Goal: Task Accomplishment & Management: Use online tool/utility

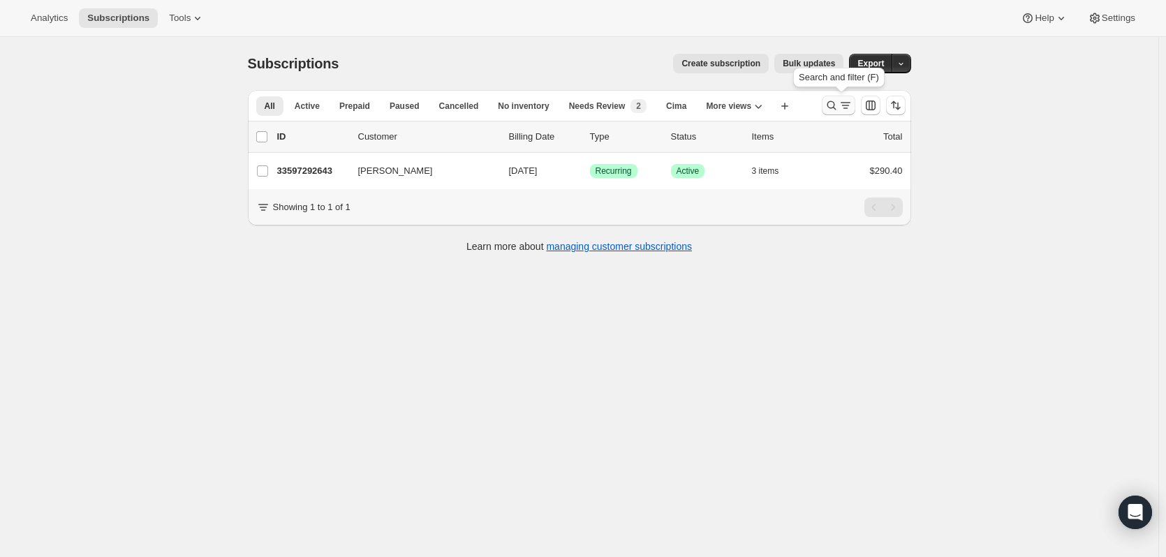
click at [836, 106] on icon "Search and filter results" at bounding box center [832, 105] width 14 height 14
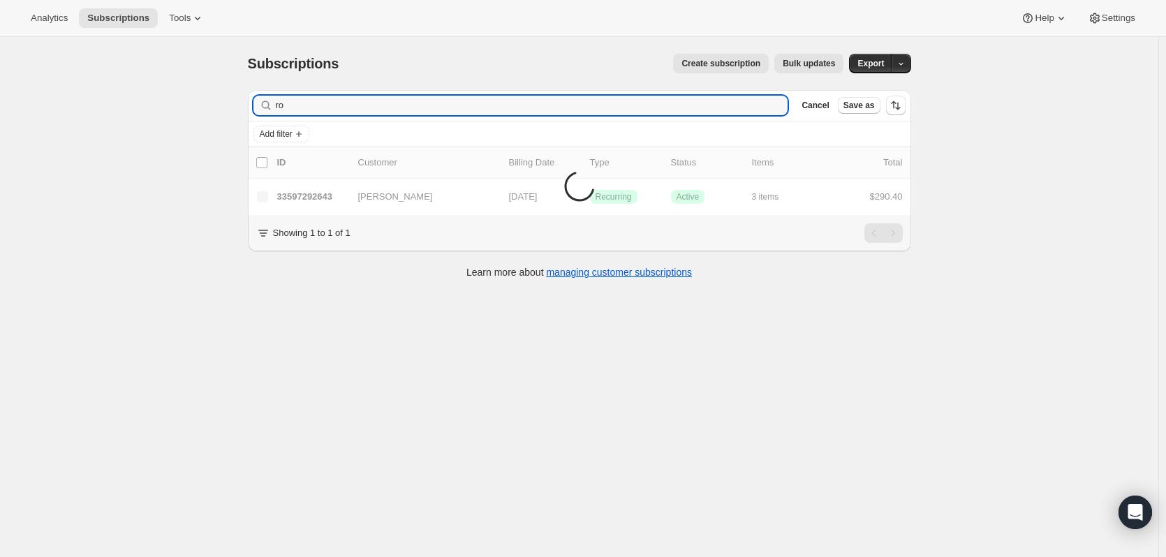
type input "r"
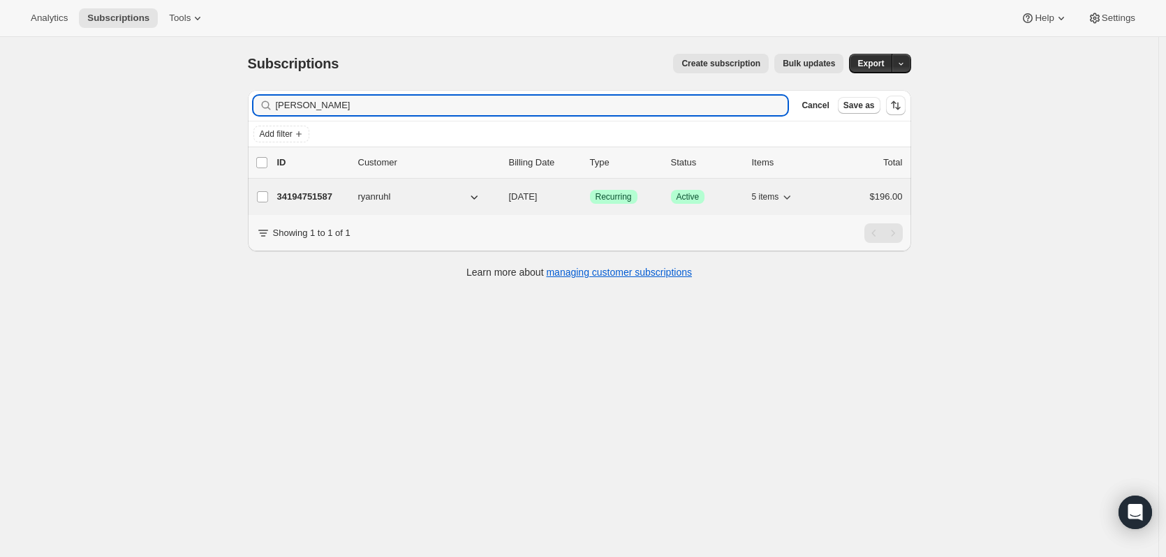
type input "ruhl"
click at [312, 191] on p "34194751587" at bounding box center [312, 197] width 70 height 14
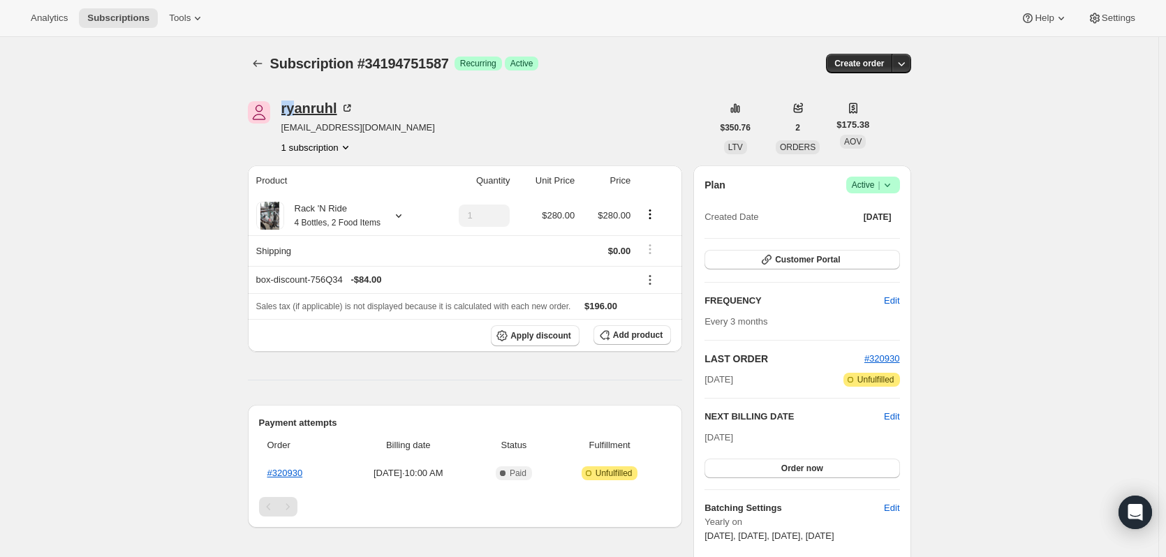
drag, startPoint x: 286, startPoint y: 110, endPoint x: 300, endPoint y: 112, distance: 14.2
click at [300, 112] on div "ryanruhl" at bounding box center [317, 108] width 73 height 14
click at [401, 217] on icon at bounding box center [399, 215] width 6 height 3
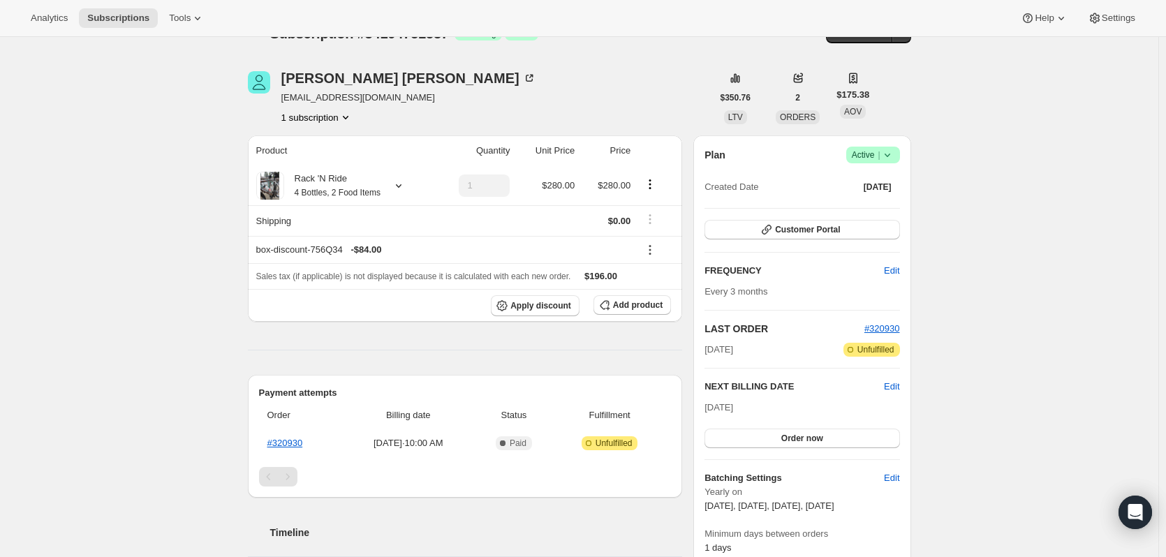
drag, startPoint x: 613, startPoint y: 369, endPoint x: 781, endPoint y: 450, distance: 186.7
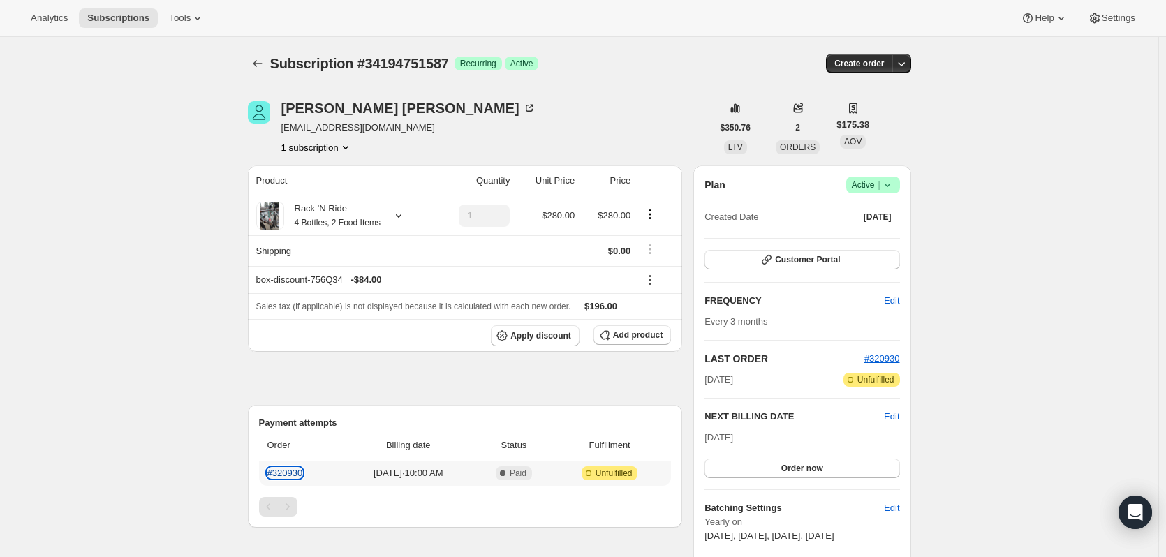
click at [300, 472] on link "#320930" at bounding box center [285, 473] width 36 height 10
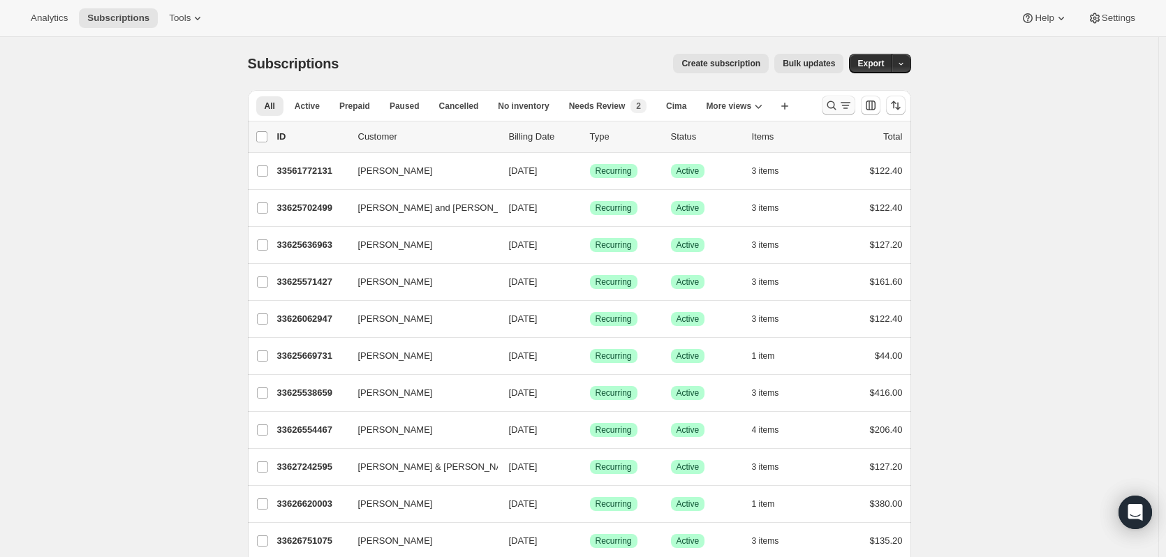
click at [844, 100] on icon "Search and filter results" at bounding box center [845, 105] width 14 height 14
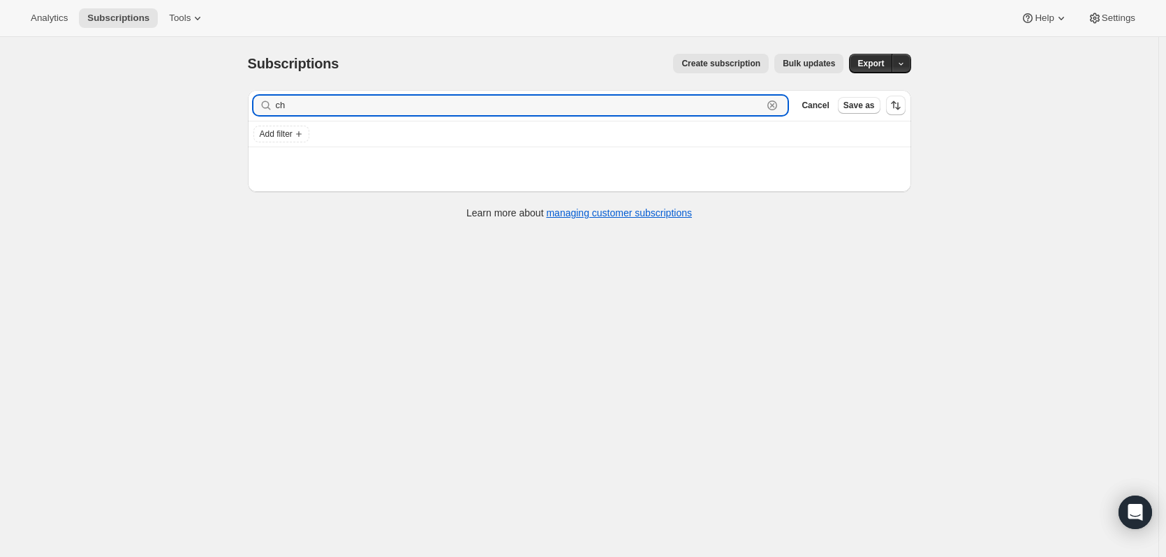
type input "c"
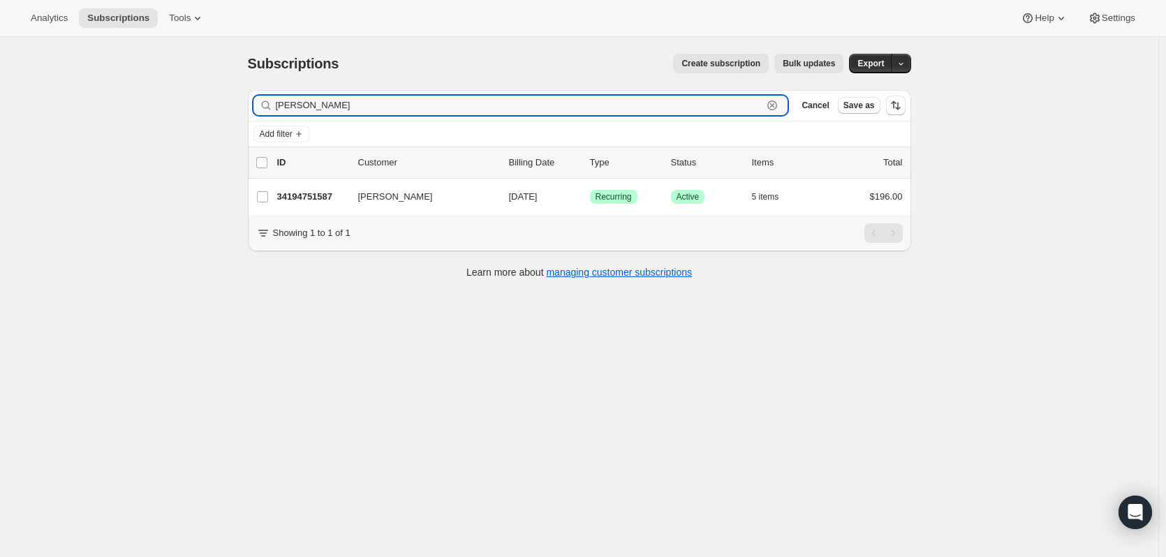
type input "ruhl"
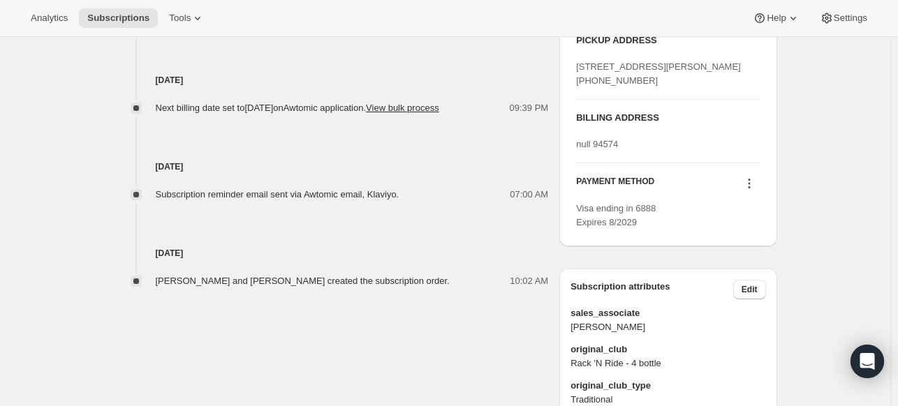
scroll to position [664, 0]
drag, startPoint x: 597, startPoint y: 212, endPoint x: 641, endPoint y: 220, distance: 44.8
click at [641, 152] on div "null 94574" at bounding box center [668, 145] width 184 height 14
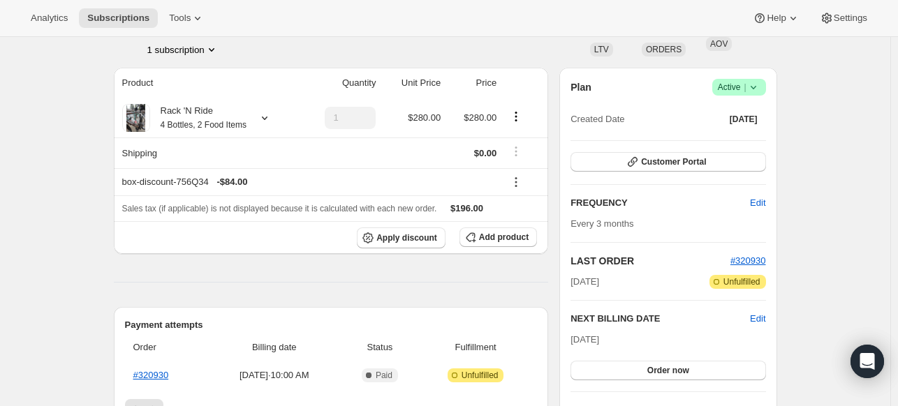
scroll to position [0, 0]
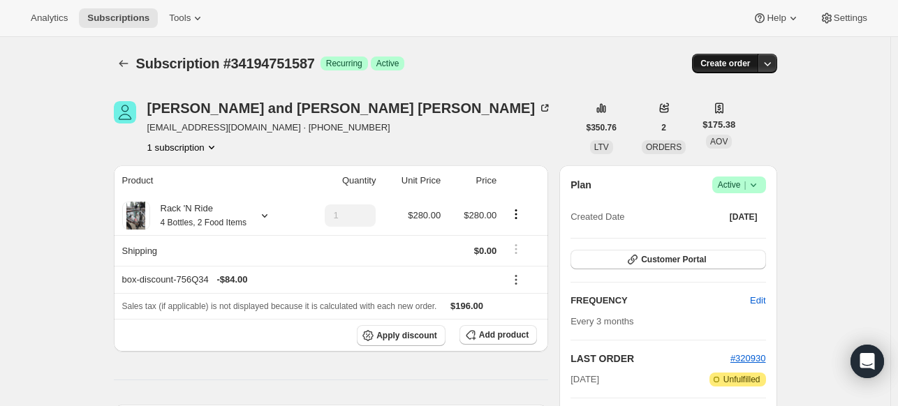
click at [724, 60] on span "Create order" at bounding box center [725, 63] width 50 height 11
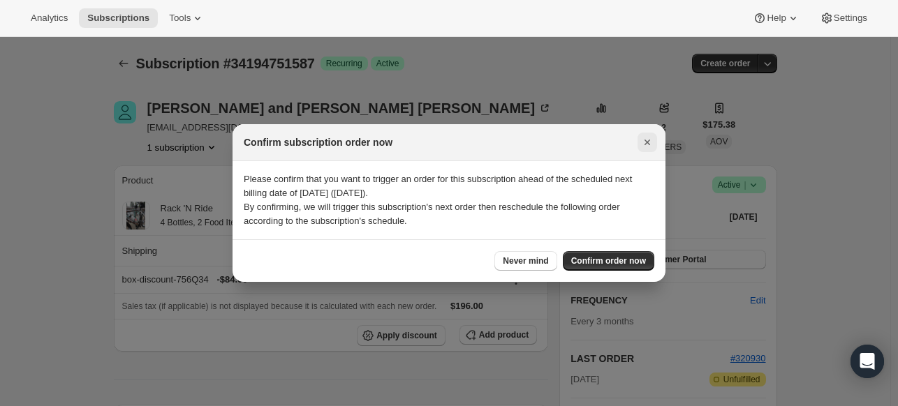
click at [648, 141] on icon "Close" at bounding box center [647, 143] width 6 height 6
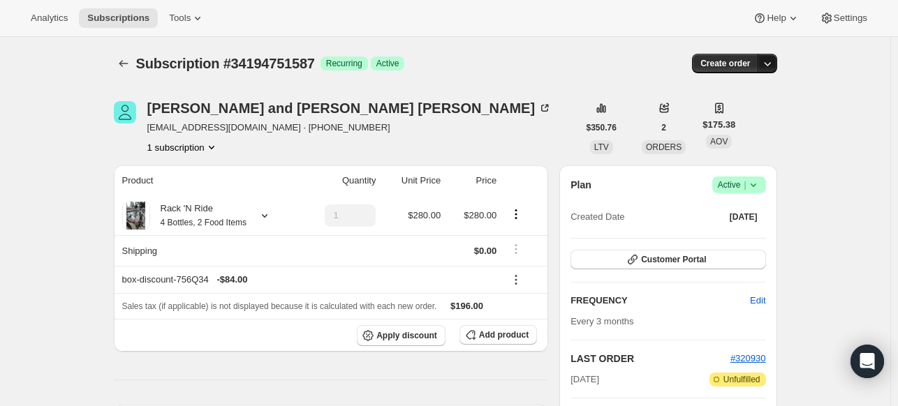
click at [774, 61] on icon "button" at bounding box center [767, 64] width 14 height 14
click at [745, 112] on span "Create custom one-time order" at bounding box center [711, 115] width 121 height 10
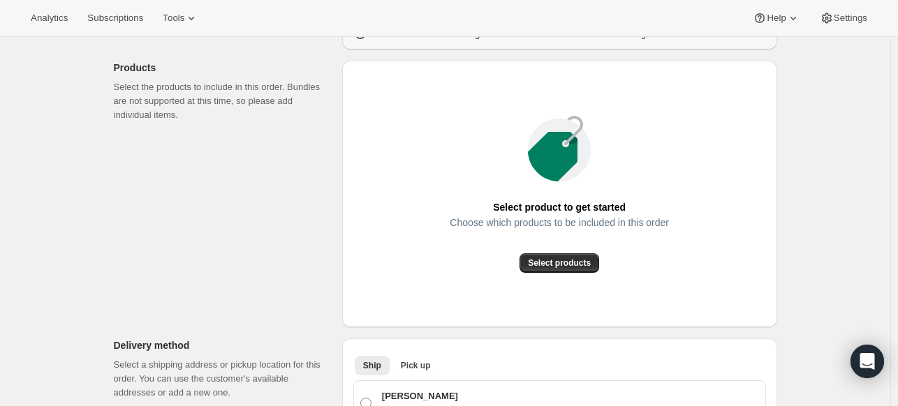
scroll to position [150, 0]
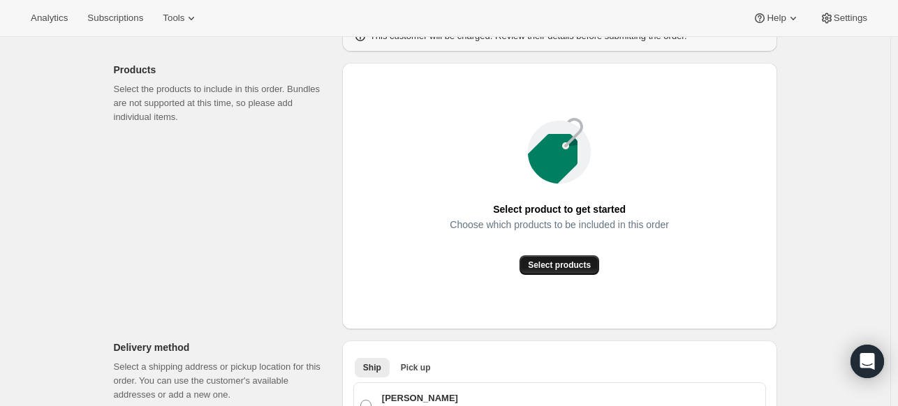
click at [591, 257] on button "Select products" at bounding box center [559, 266] width 80 height 20
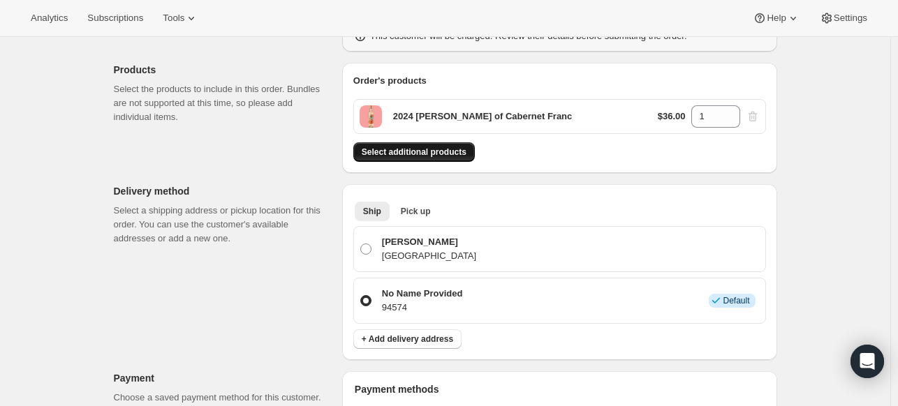
click at [435, 153] on span "Select additional products" at bounding box center [414, 152] width 105 height 11
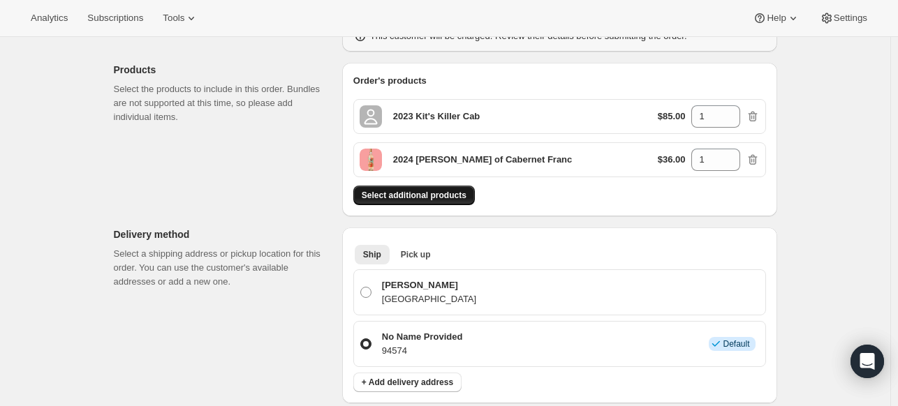
click at [449, 193] on span "Select additional products" at bounding box center [414, 195] width 105 height 11
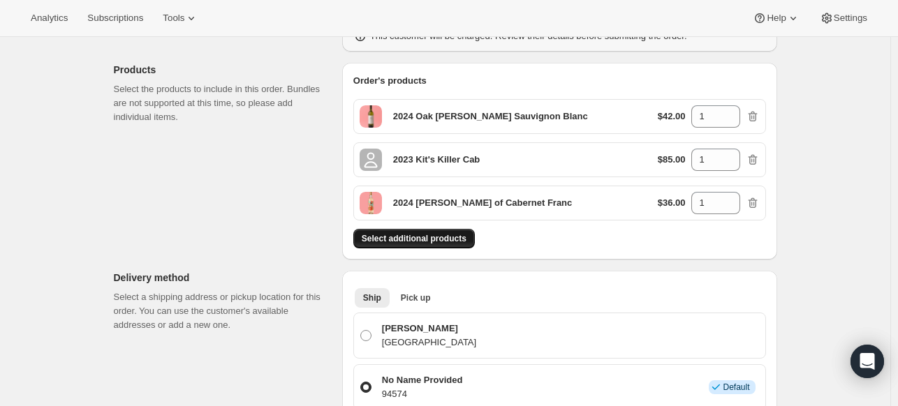
click at [459, 242] on span "Select additional products" at bounding box center [414, 238] width 105 height 11
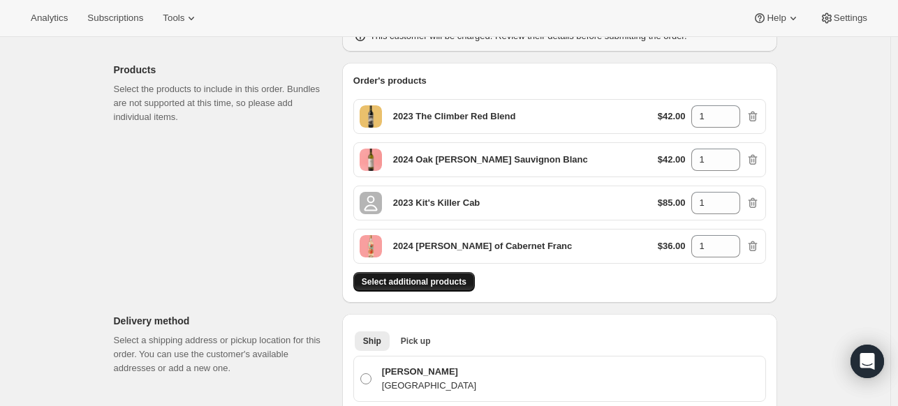
click at [460, 281] on span "Select additional products" at bounding box center [414, 281] width 105 height 11
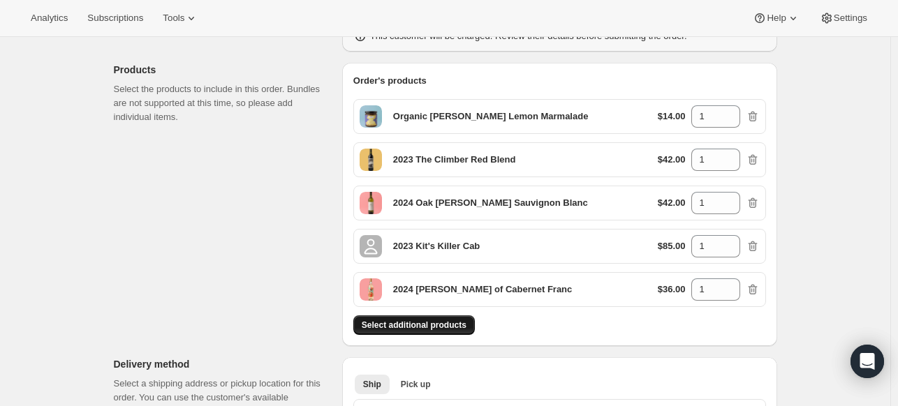
click at [450, 323] on span "Select additional products" at bounding box center [414, 325] width 105 height 11
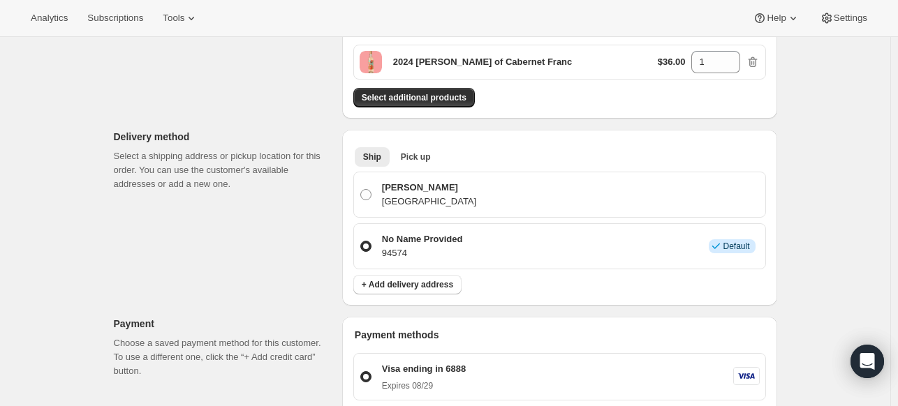
scroll to position [459, 0]
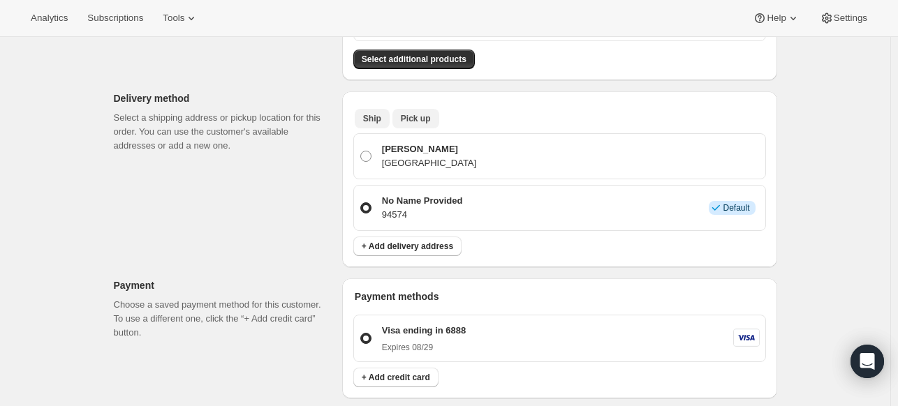
click at [430, 119] on span "Pick up" at bounding box center [416, 118] width 30 height 11
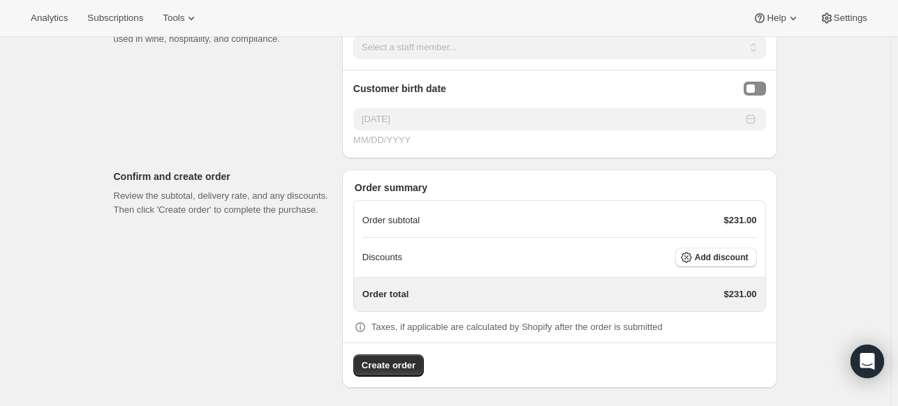
scroll to position [929, 0]
click at [716, 253] on span "Add discount" at bounding box center [722, 258] width 54 height 11
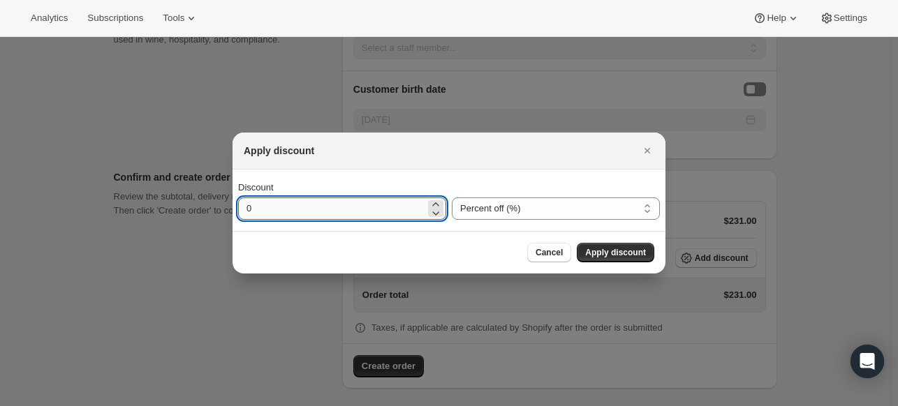
click at [353, 205] on input "0" at bounding box center [331, 209] width 187 height 22
type input "35"
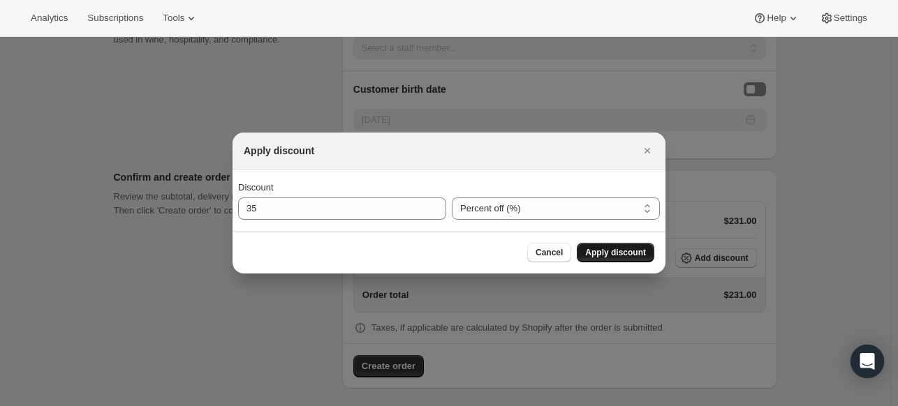
click at [620, 254] on span "Apply discount" at bounding box center [615, 252] width 61 height 11
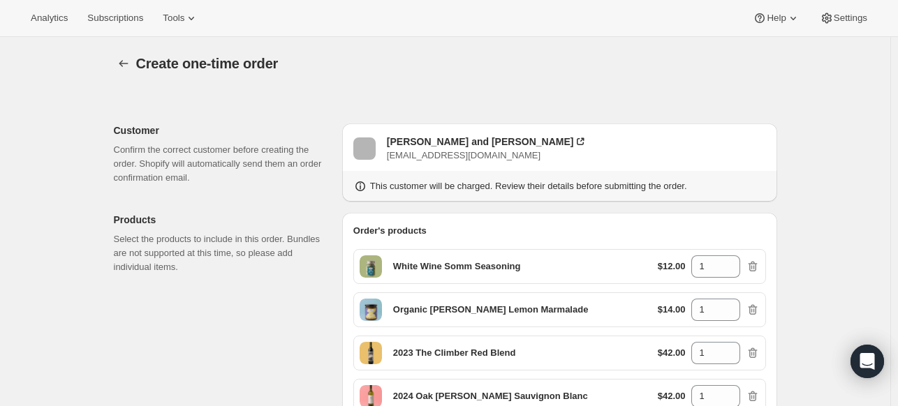
scroll to position [924, 0]
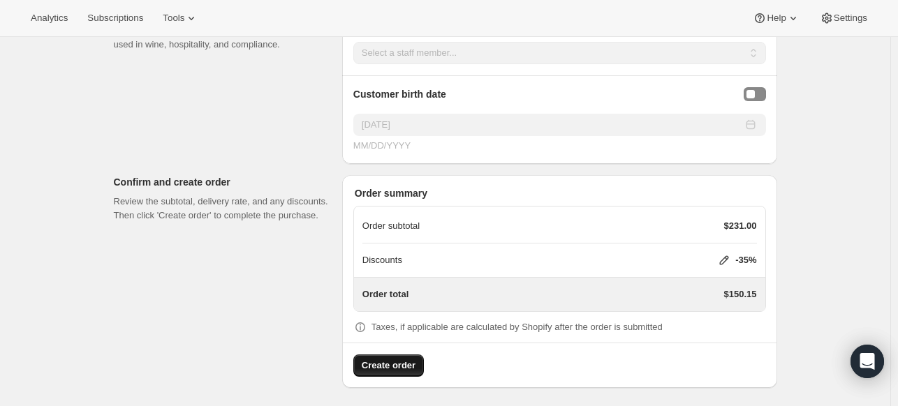
click at [399, 363] on span "Create order" at bounding box center [389, 366] width 54 height 14
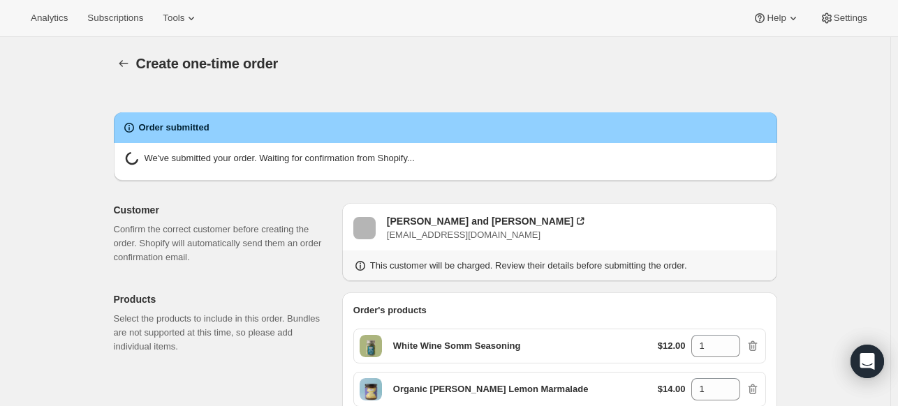
radio input "true"
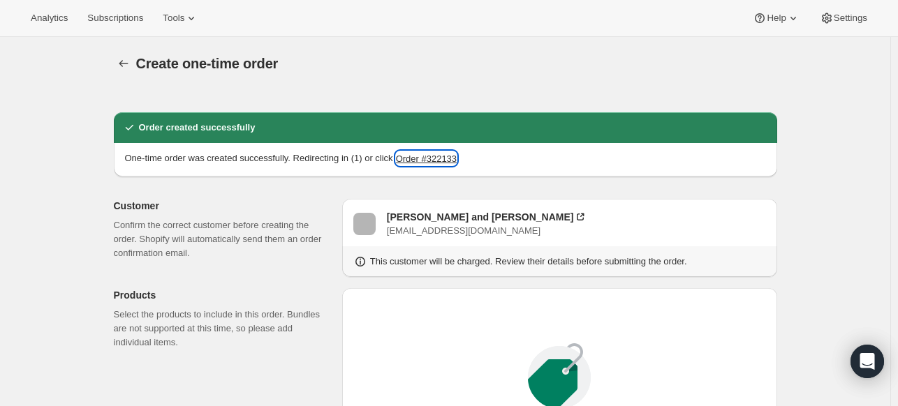
click at [457, 153] on button "Order #322133" at bounding box center [426, 159] width 61 height 14
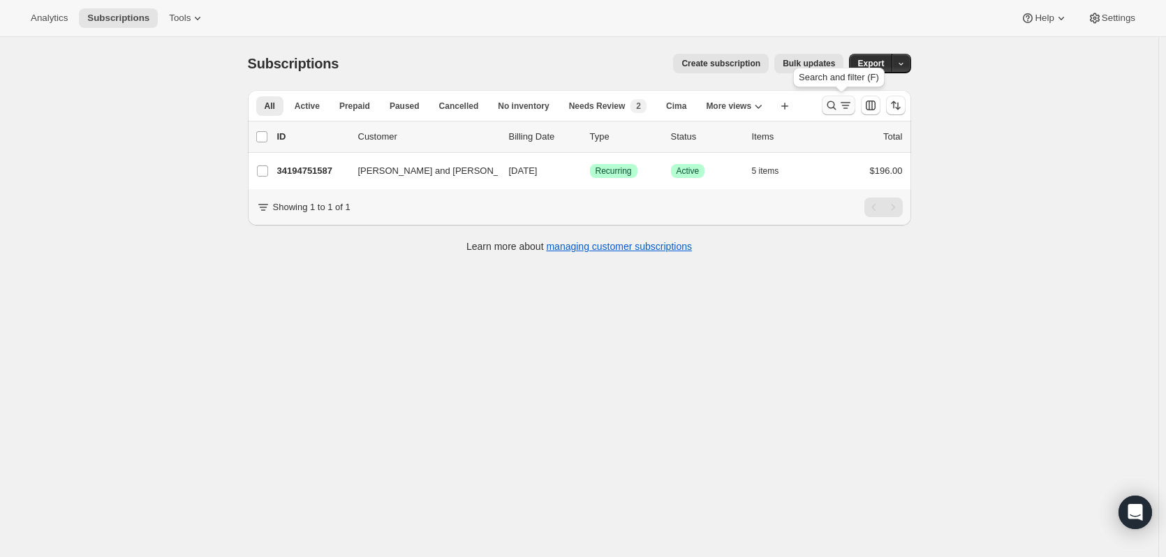
click at [832, 106] on icon "Search and filter results" at bounding box center [832, 105] width 14 height 14
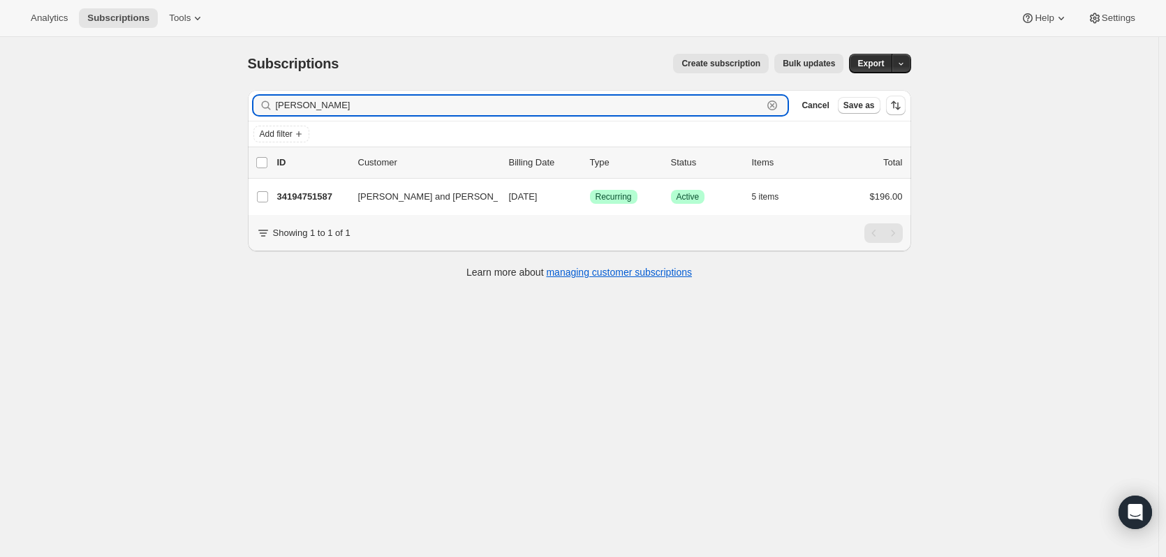
click at [779, 108] on icon "button" at bounding box center [772, 105] width 14 height 14
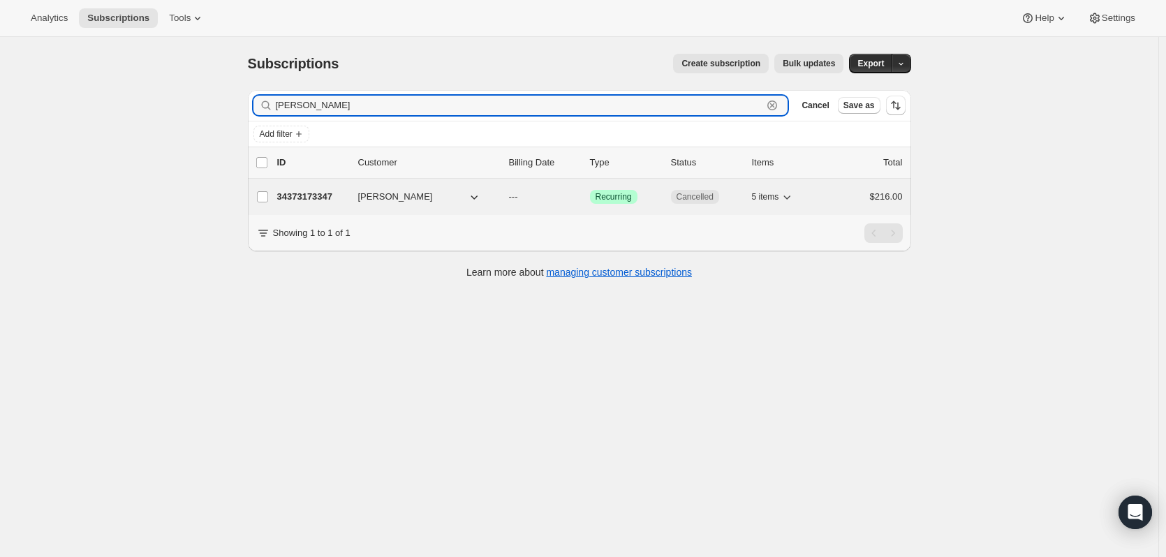
type input "[PERSON_NAME]"
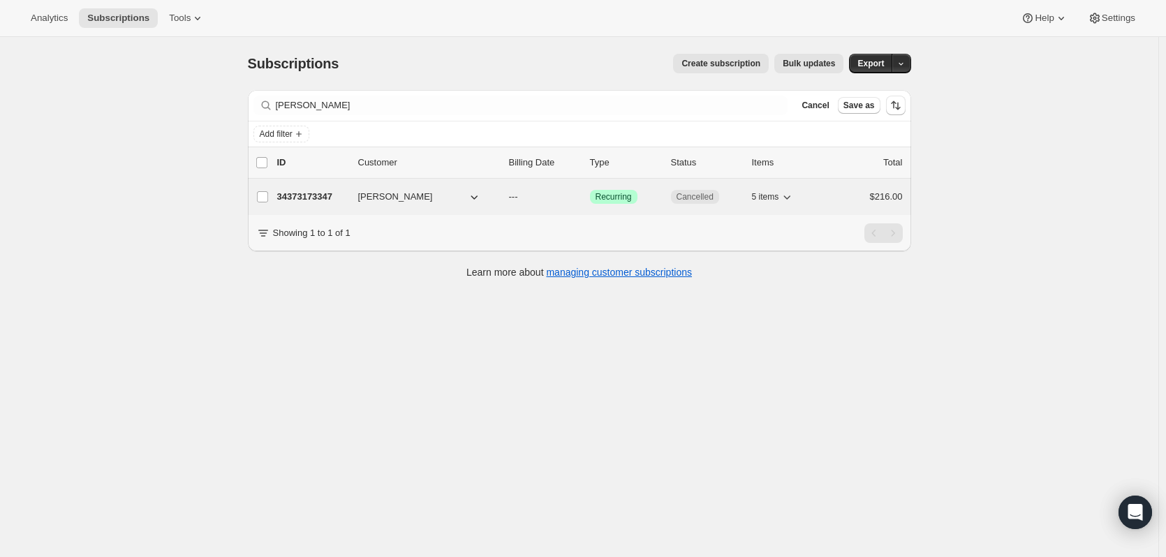
click at [317, 192] on p "34373173347" at bounding box center [312, 197] width 70 height 14
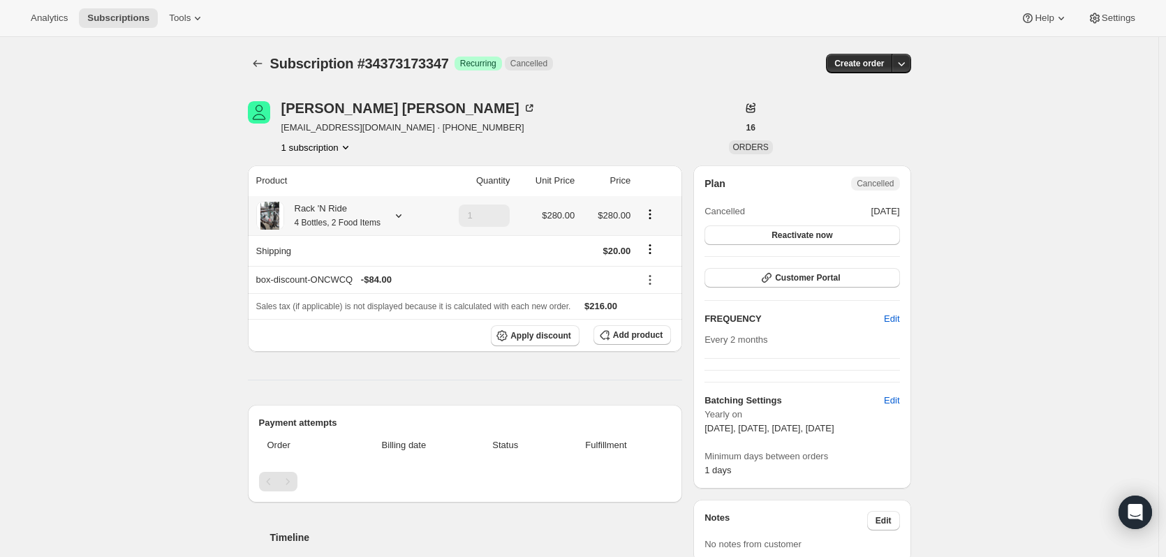
click at [406, 216] on icon at bounding box center [399, 216] width 14 height 14
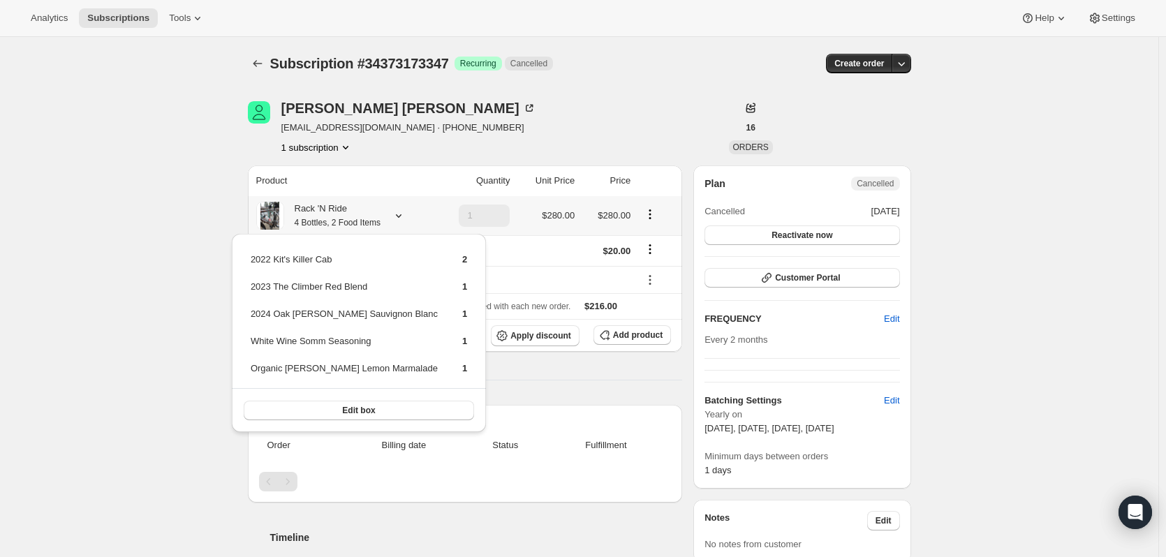
click at [406, 216] on icon at bounding box center [399, 216] width 14 height 14
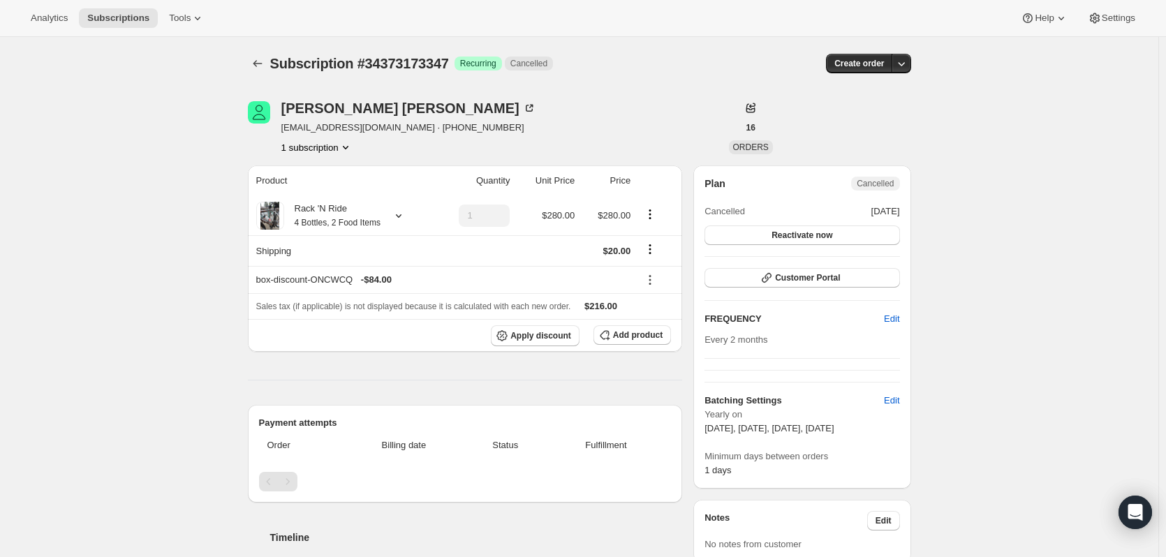
scroll to position [70, 0]
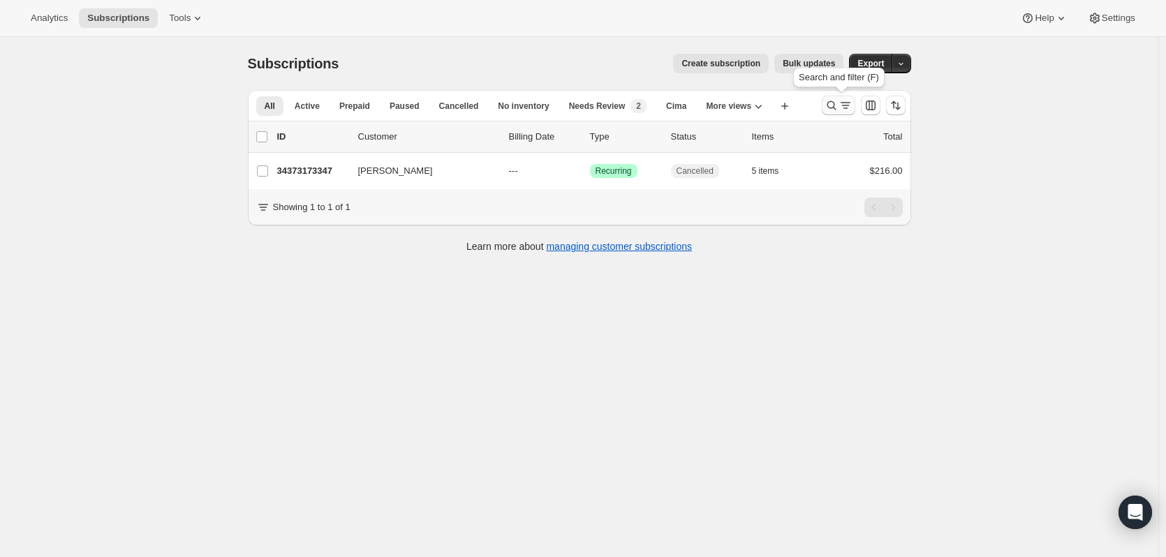
click at [834, 107] on icon "Search and filter results" at bounding box center [832, 105] width 14 height 14
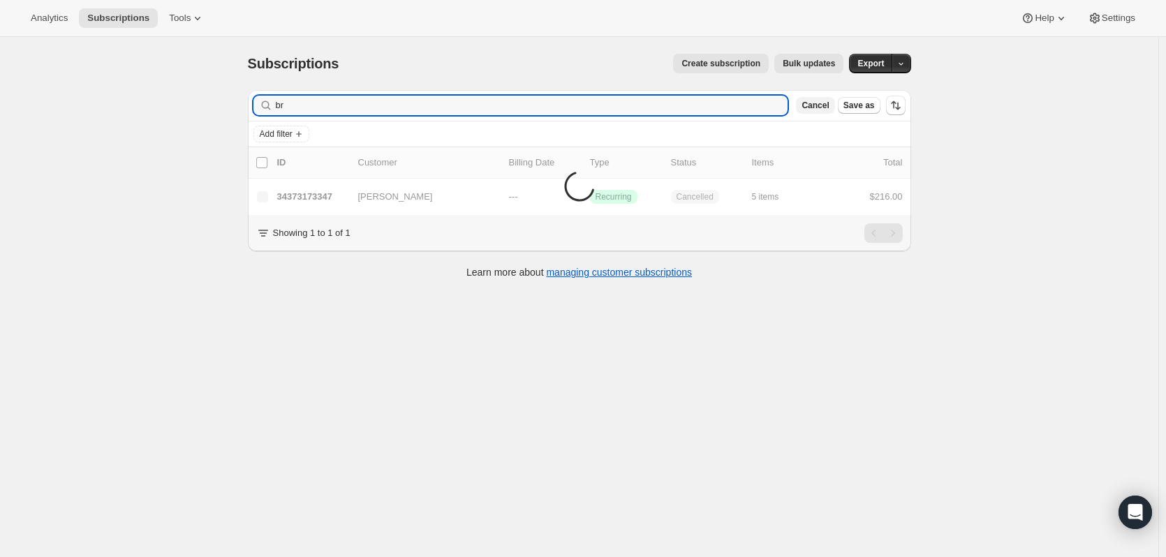
type input "b"
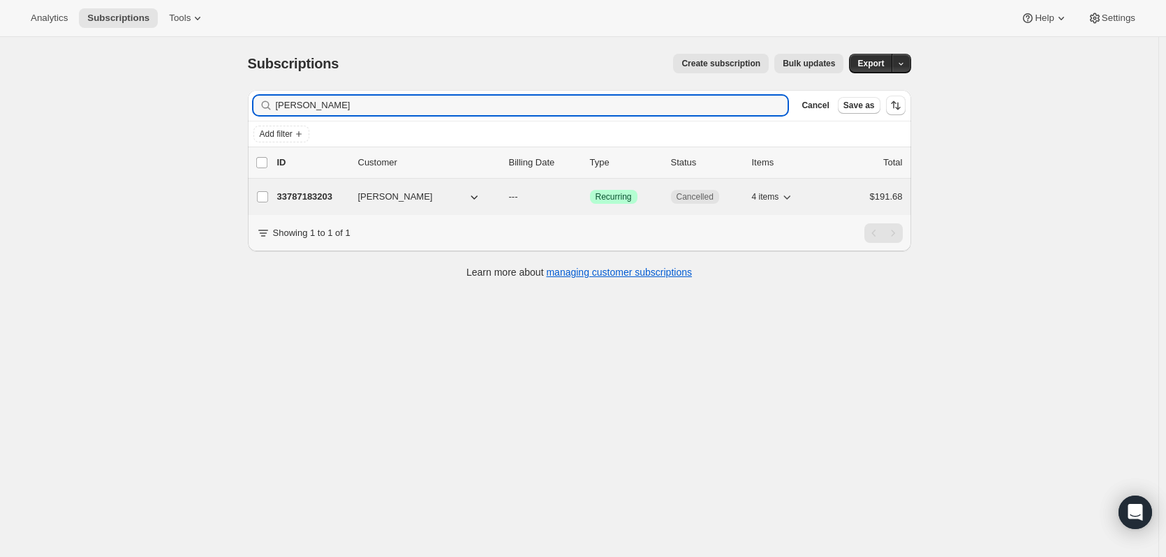
type input "Ashley cox"
click at [336, 191] on p "33787183203" at bounding box center [312, 197] width 70 height 14
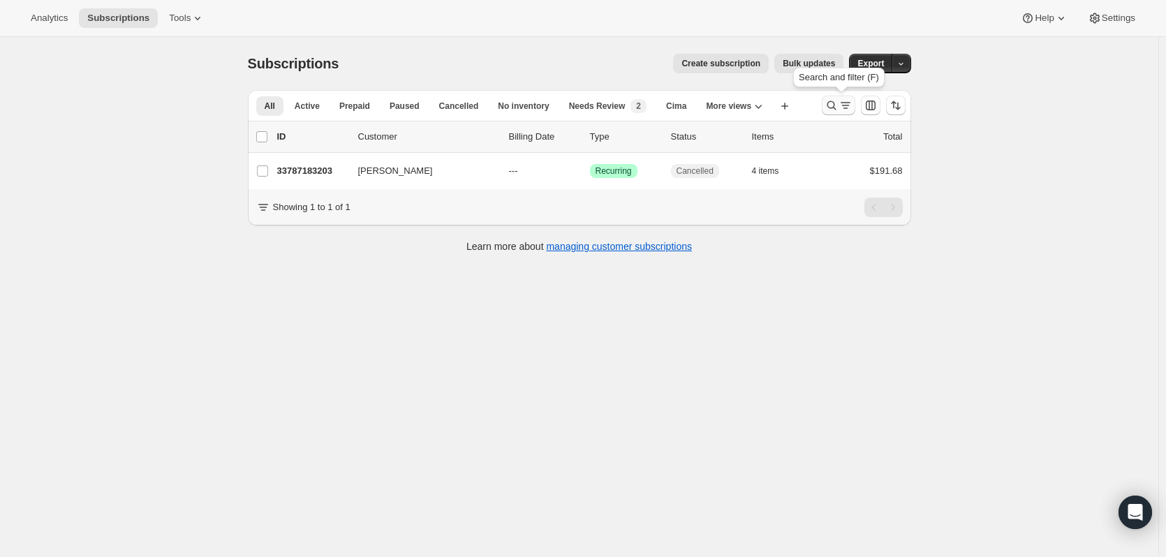
click at [835, 102] on icon "Search and filter results" at bounding box center [832, 105] width 14 height 14
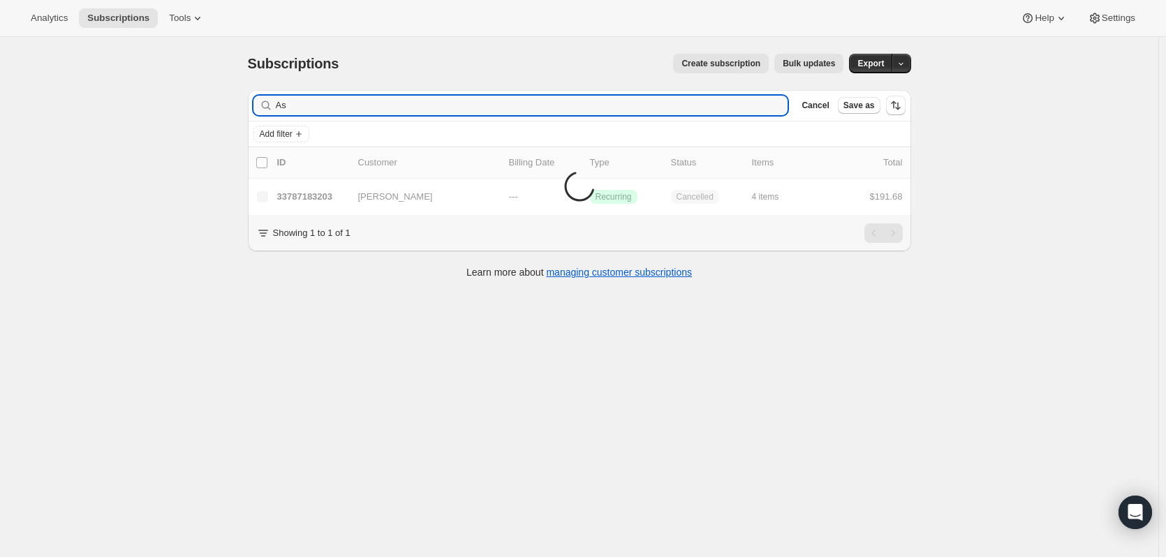
type input "A"
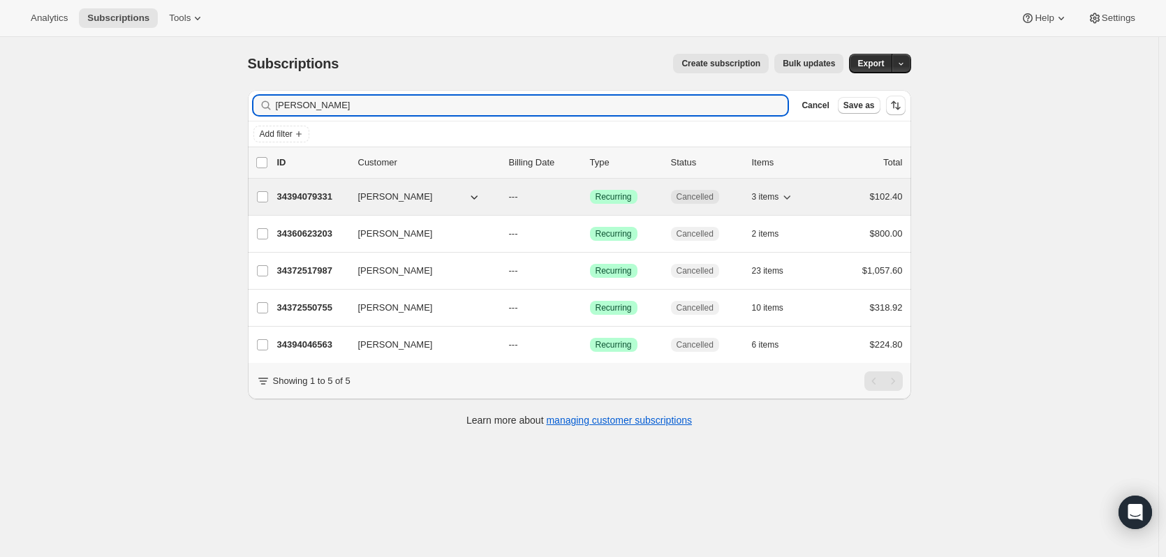
type input "araceli"
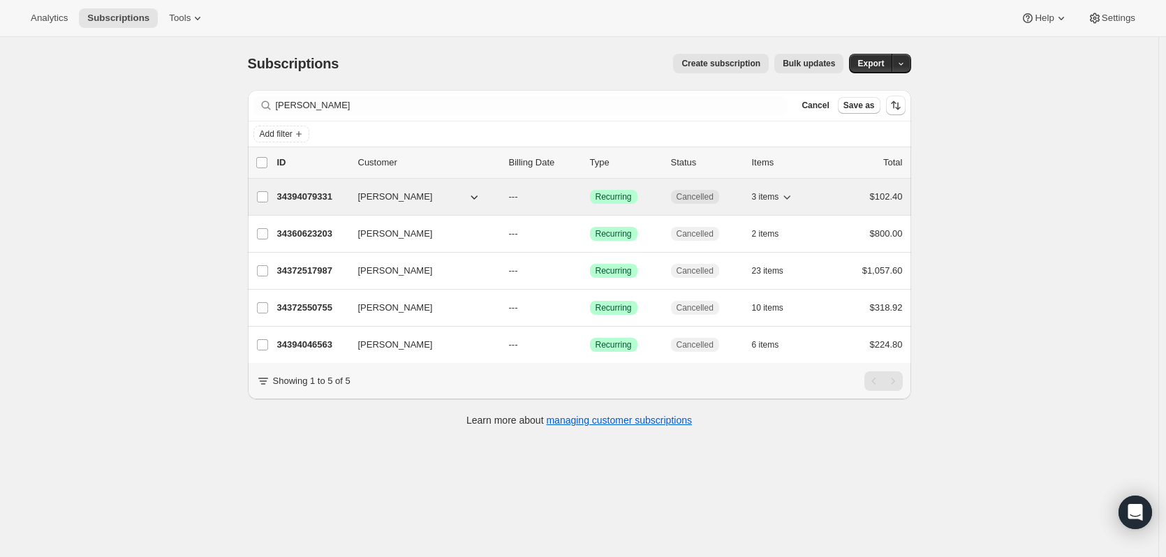
click at [318, 194] on p "34394079331" at bounding box center [312, 197] width 70 height 14
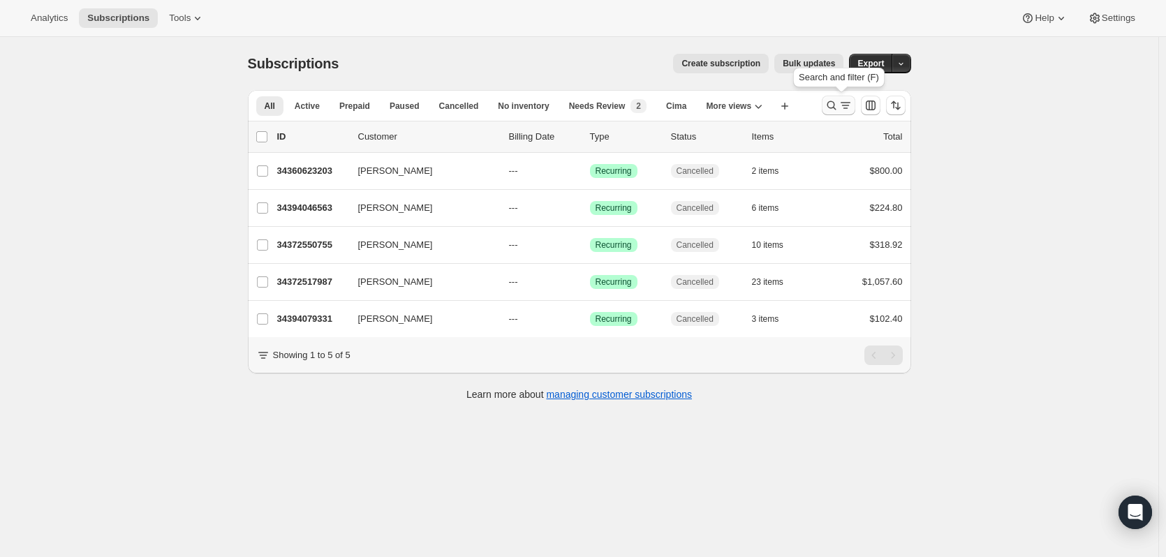
click at [829, 108] on icon "Search and filter results" at bounding box center [832, 105] width 14 height 14
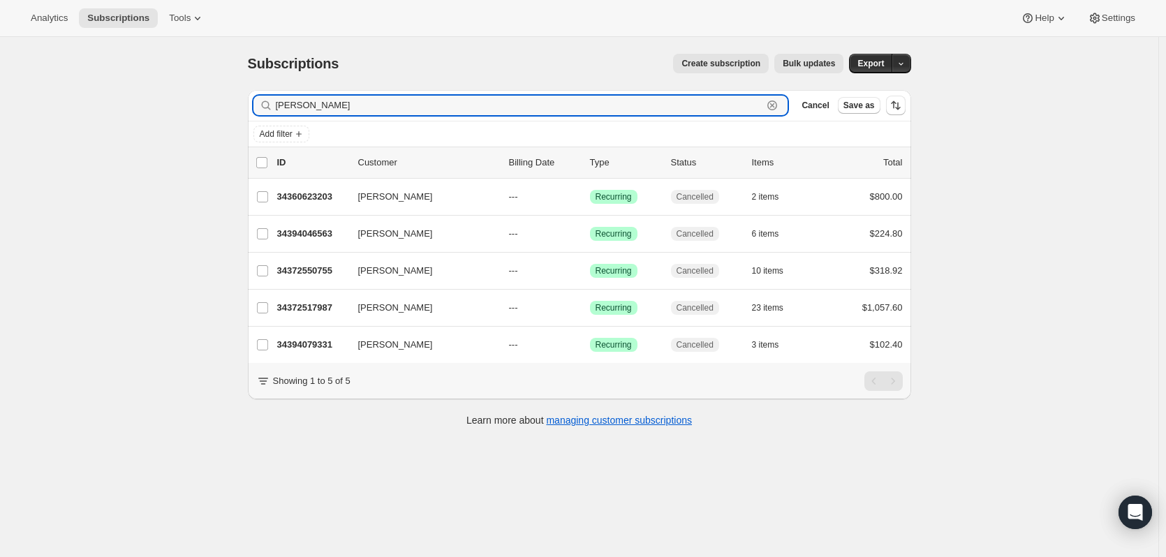
click at [773, 106] on icon "button" at bounding box center [772, 105] width 14 height 14
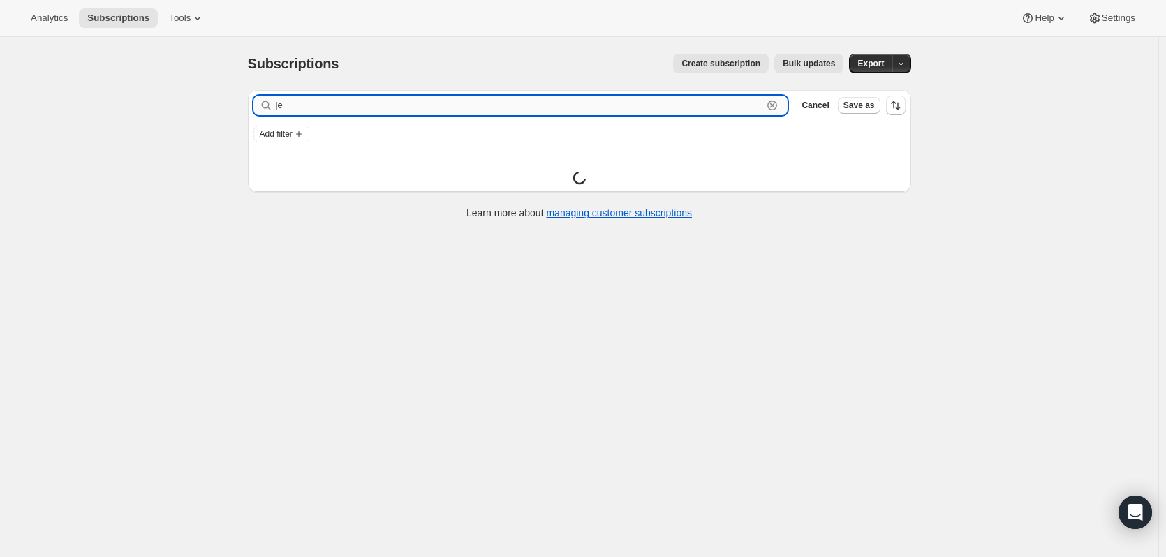
type input "j"
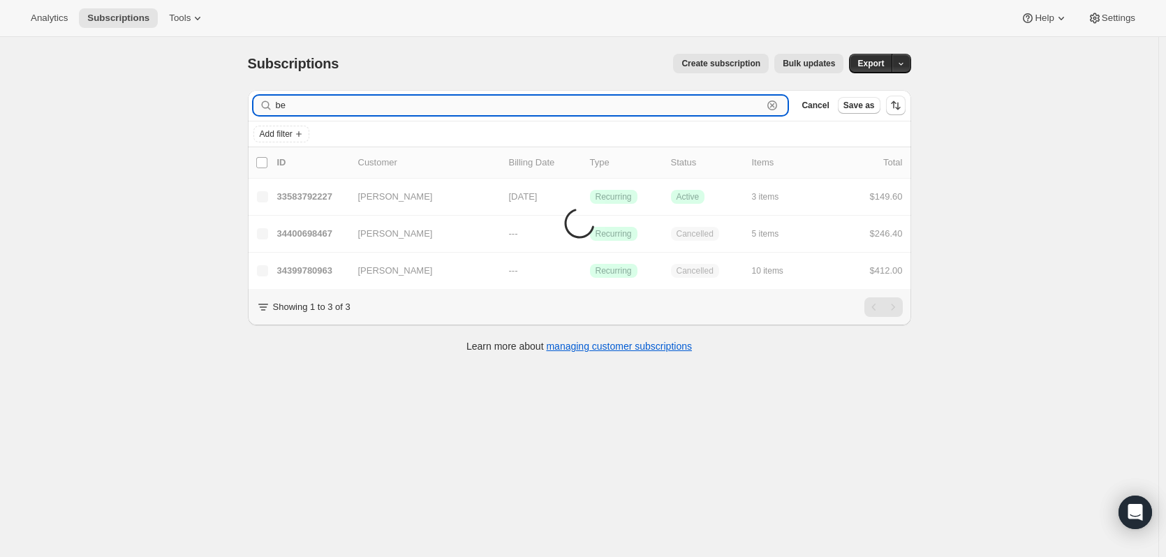
type input "b"
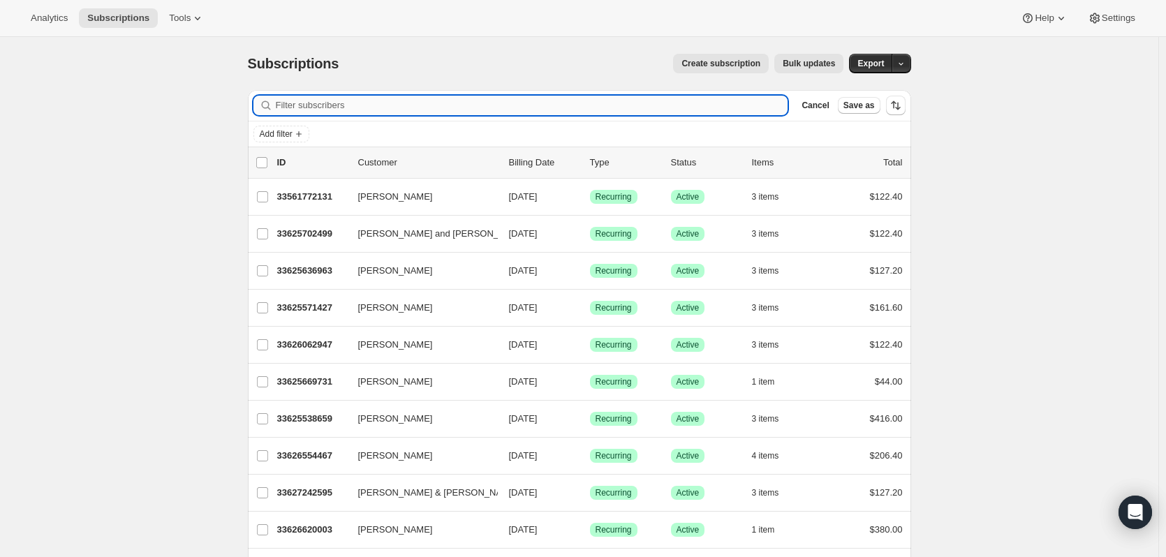
type input "d"
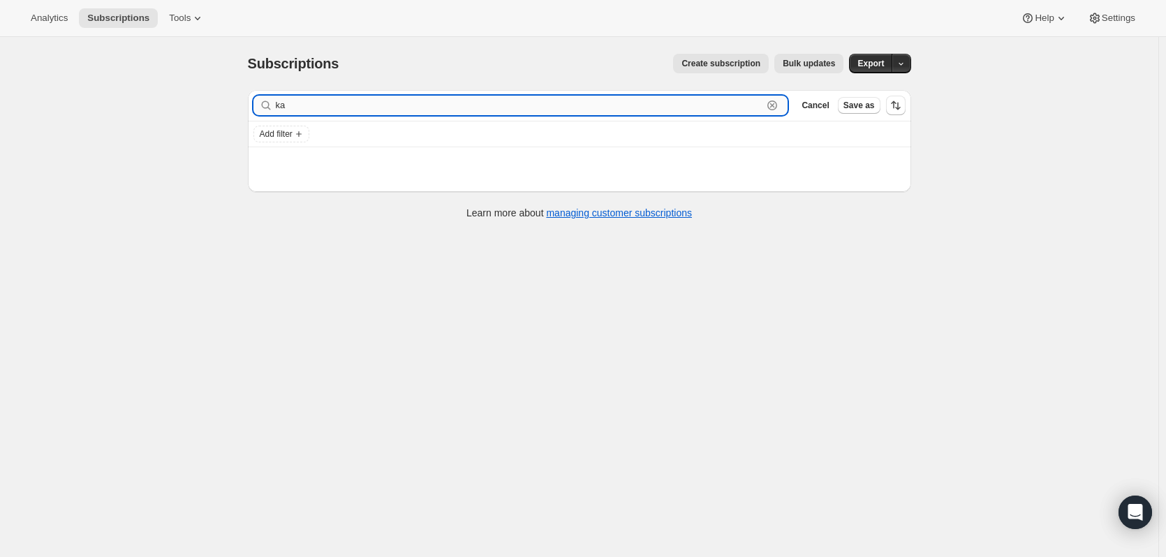
type input "k"
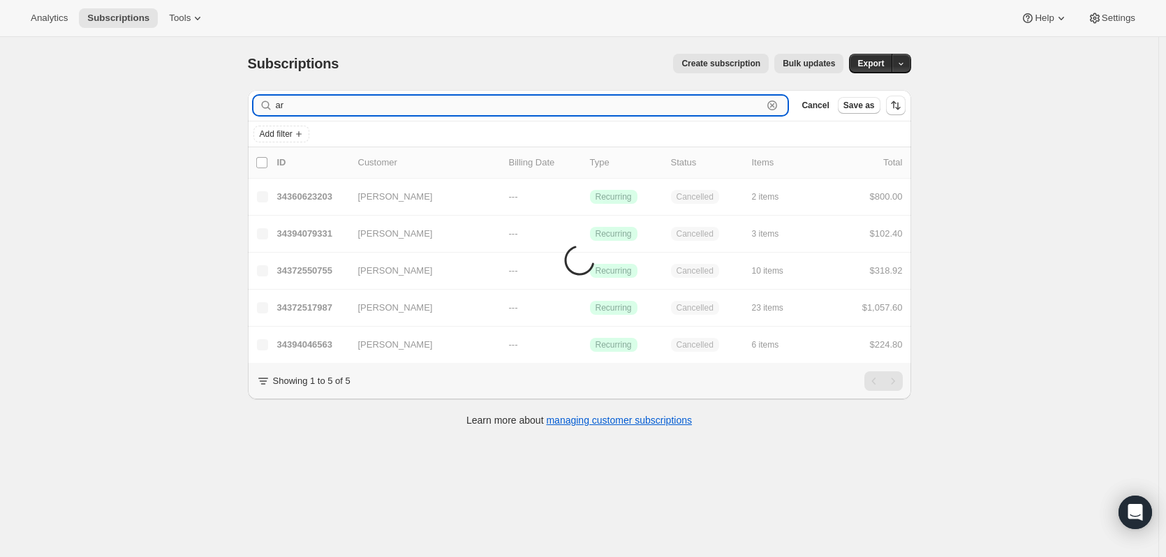
type input "a"
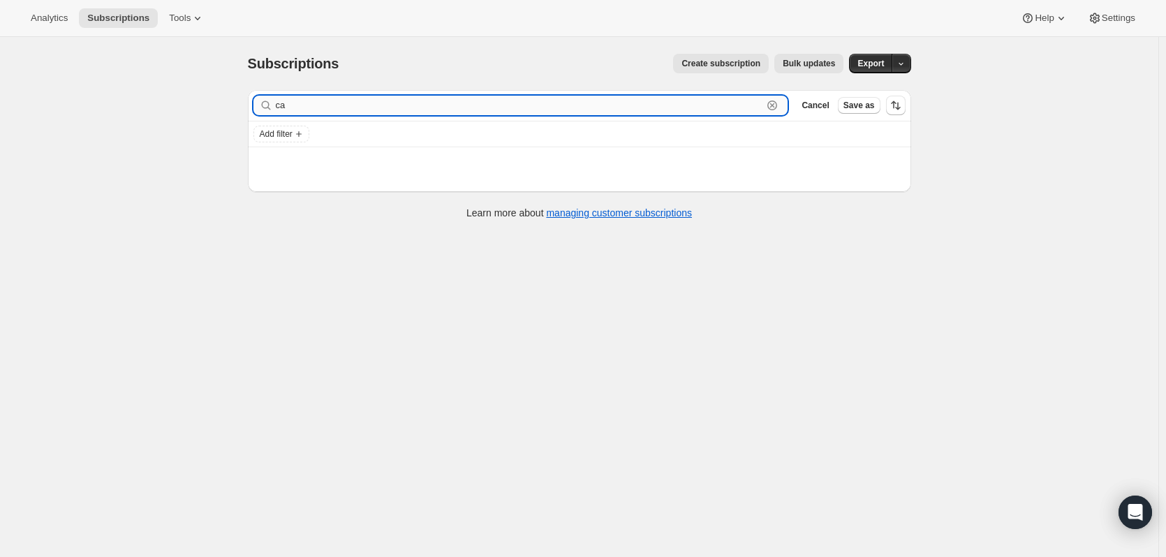
type input "c"
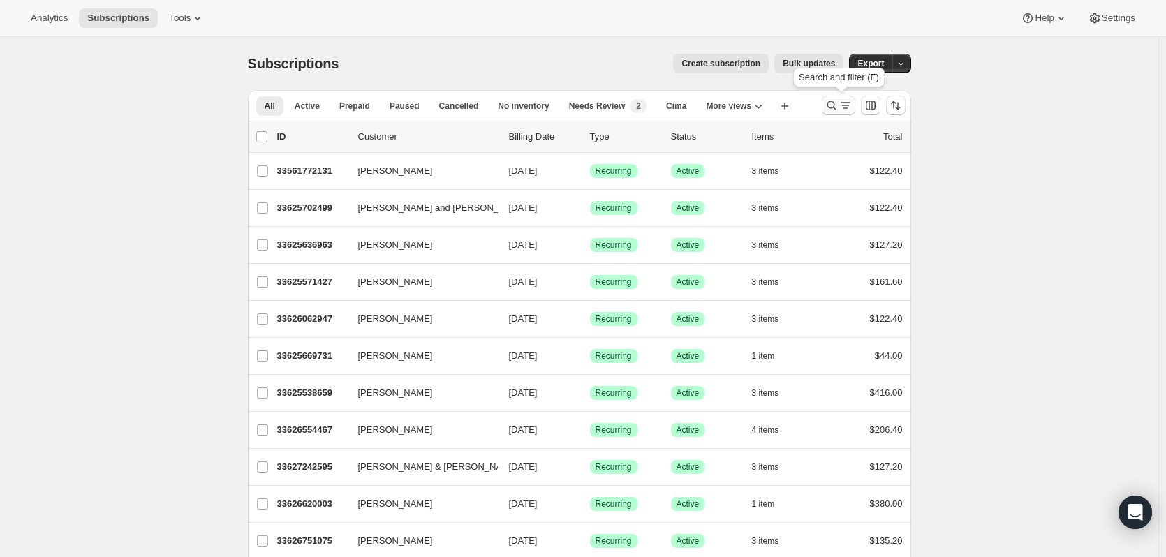
click at [836, 110] on icon "Search and filter results" at bounding box center [832, 105] width 14 height 14
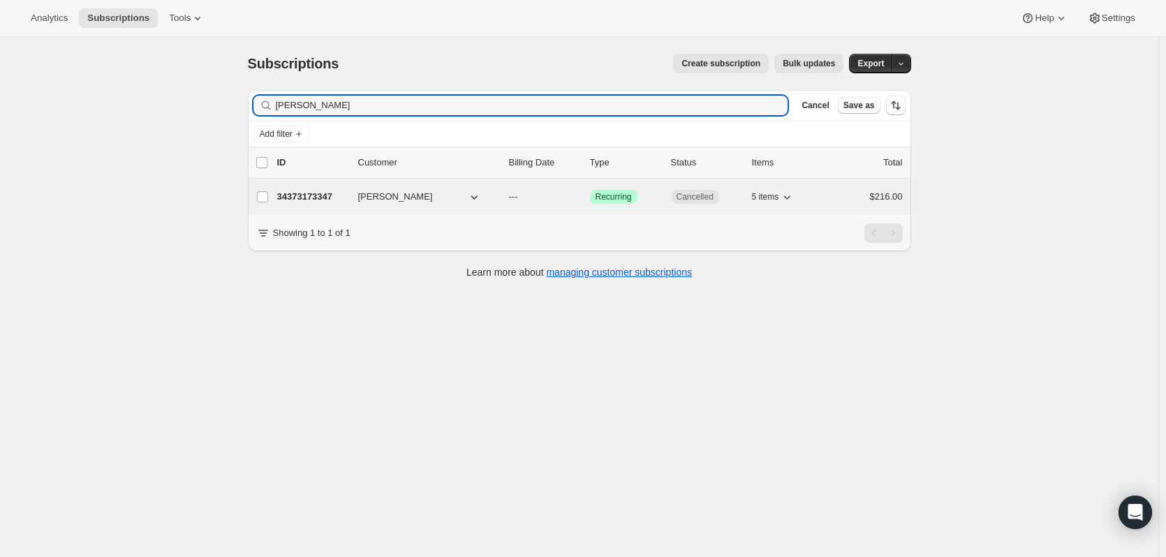
type input "brittany kobrin"
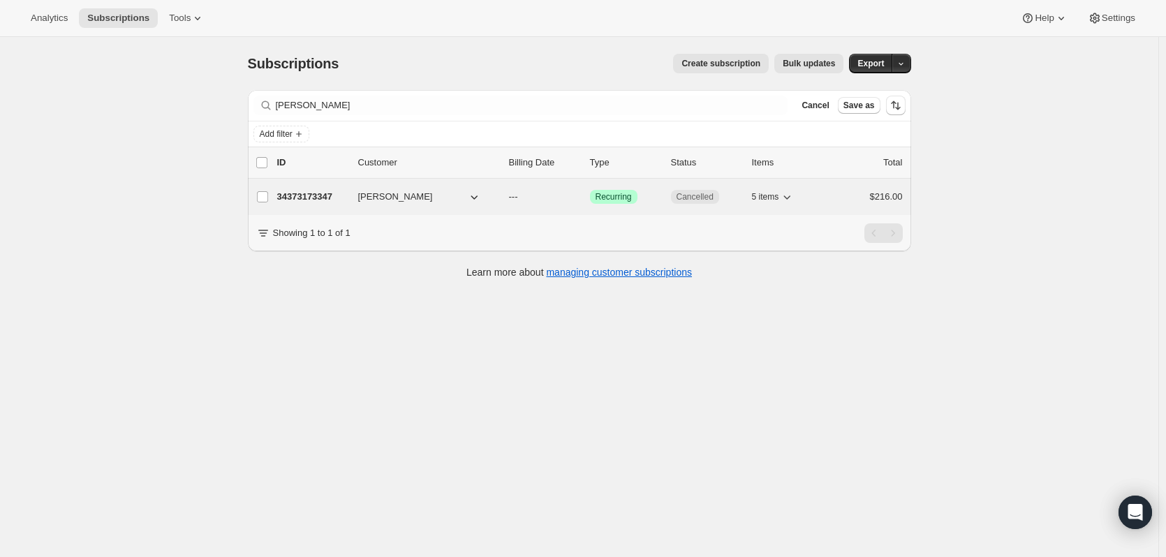
click at [320, 197] on p "34373173347" at bounding box center [312, 197] width 70 height 14
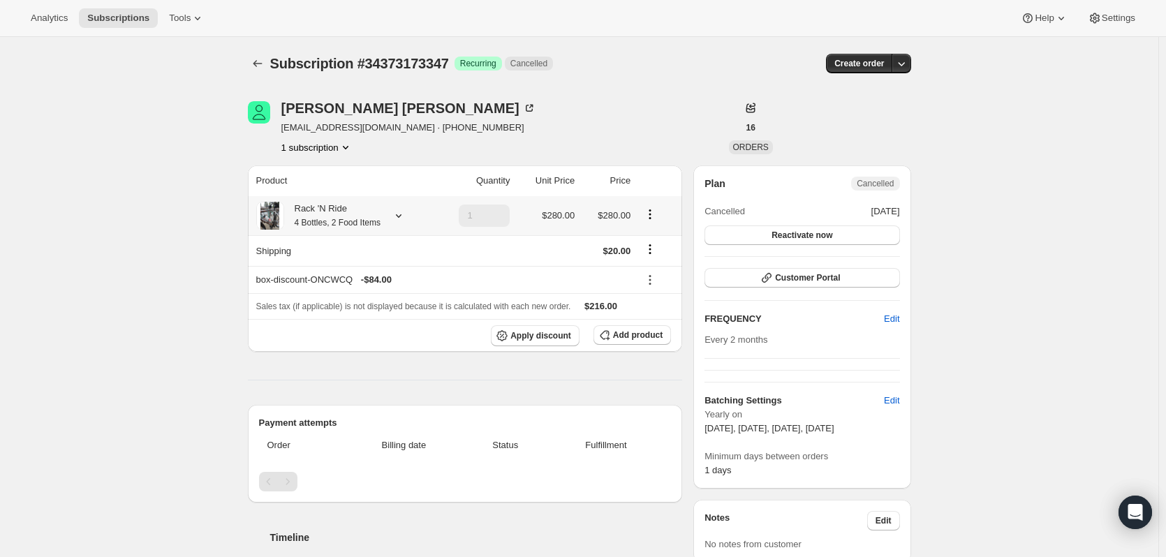
click at [401, 217] on icon at bounding box center [399, 215] width 6 height 3
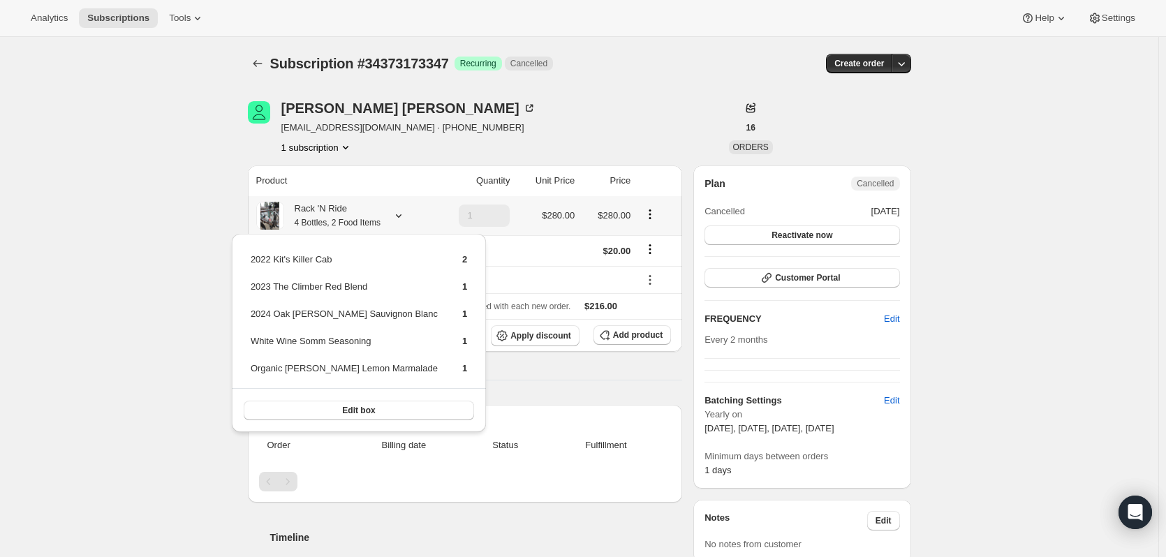
click at [401, 217] on icon at bounding box center [399, 215] width 6 height 3
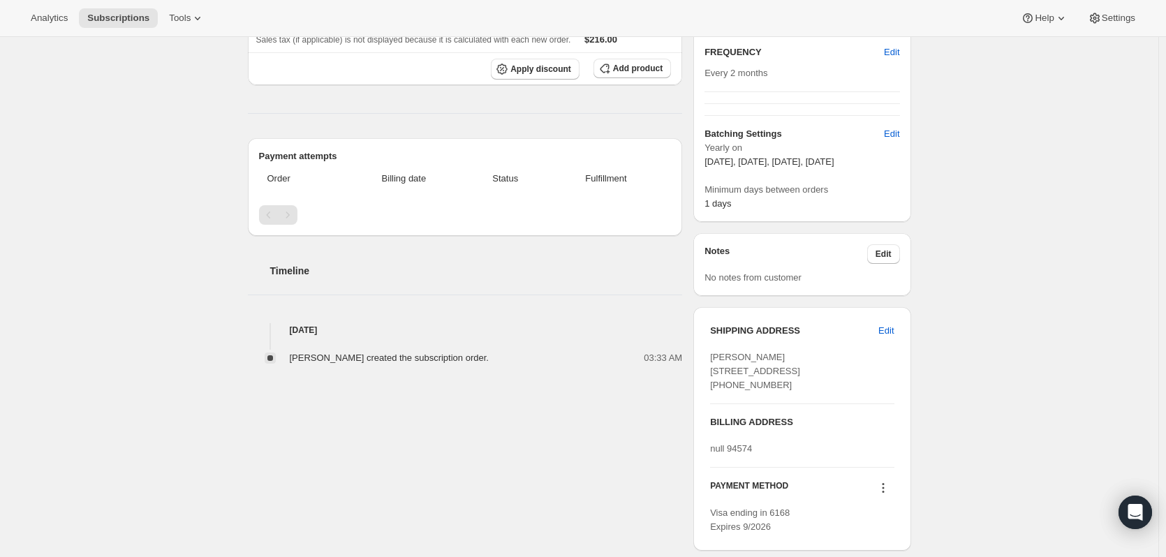
scroll to position [349, 0]
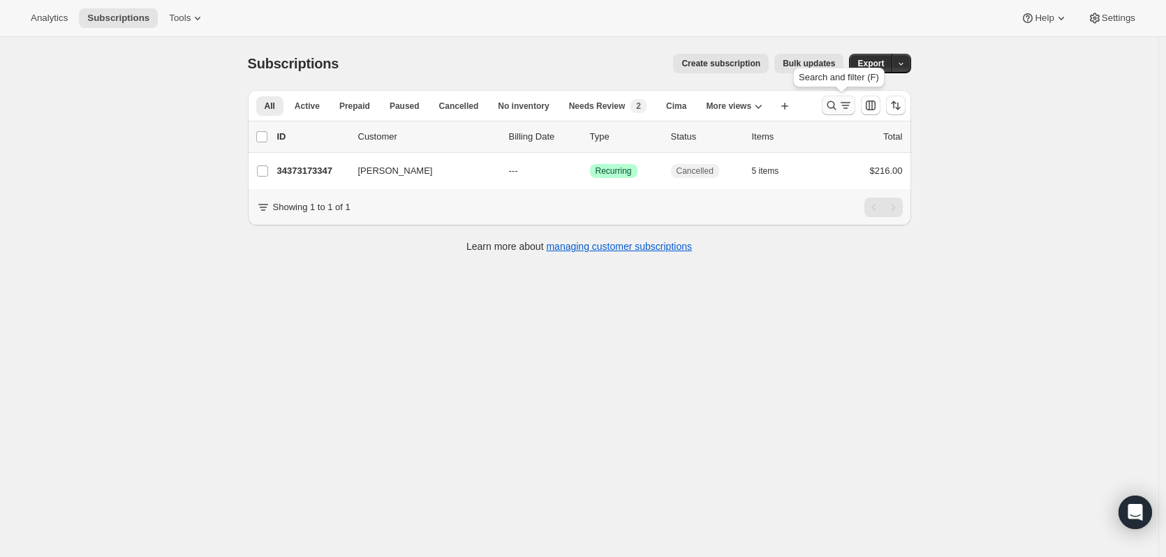
click at [836, 108] on icon "Search and filter results" at bounding box center [831, 105] width 9 height 9
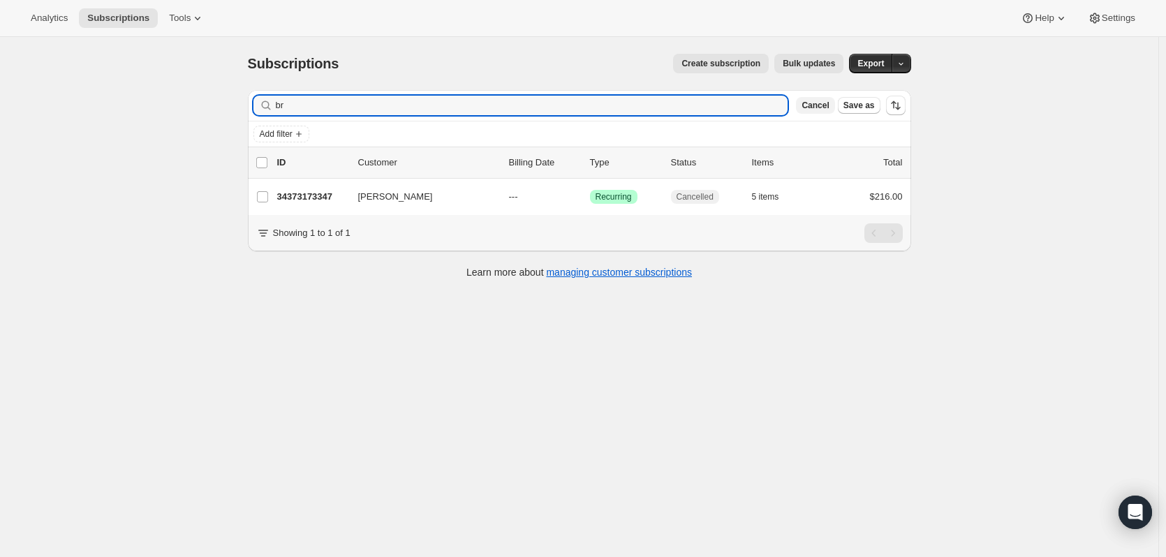
type input "b"
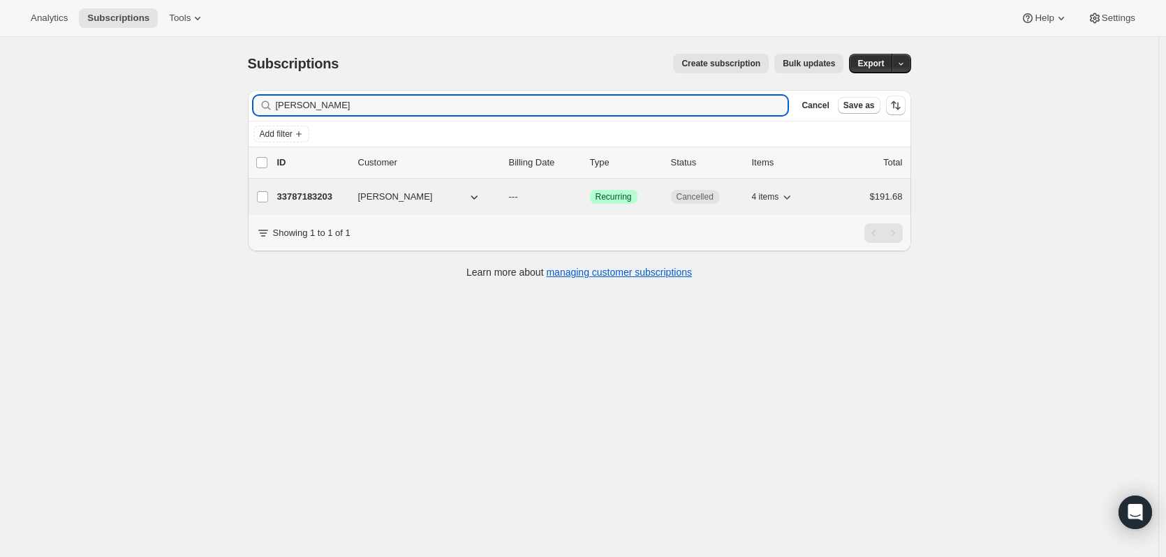
type input "ashley cox"
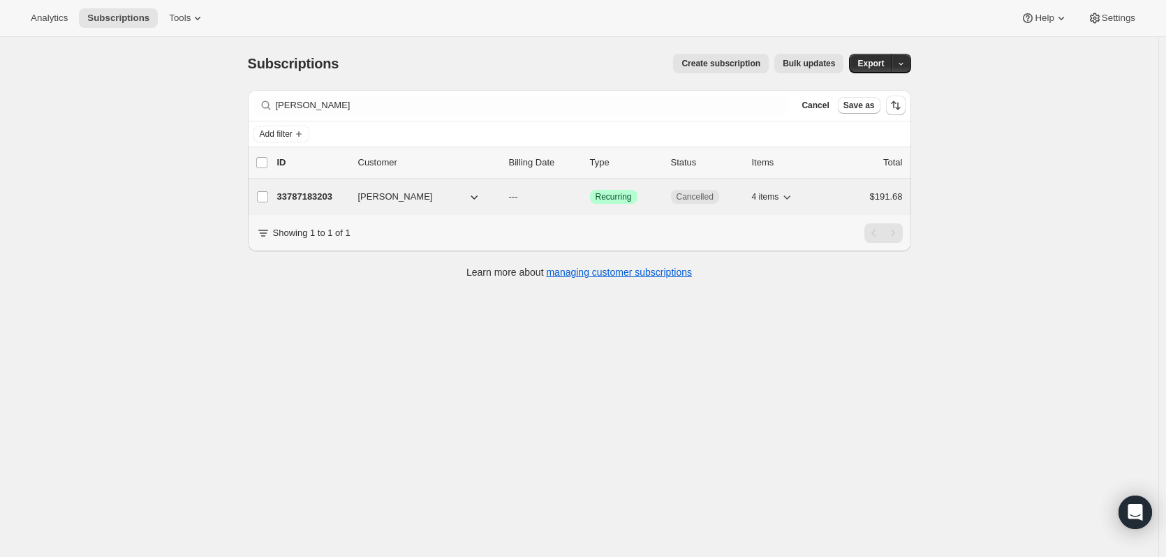
click at [327, 200] on p "33787183203" at bounding box center [312, 197] width 70 height 14
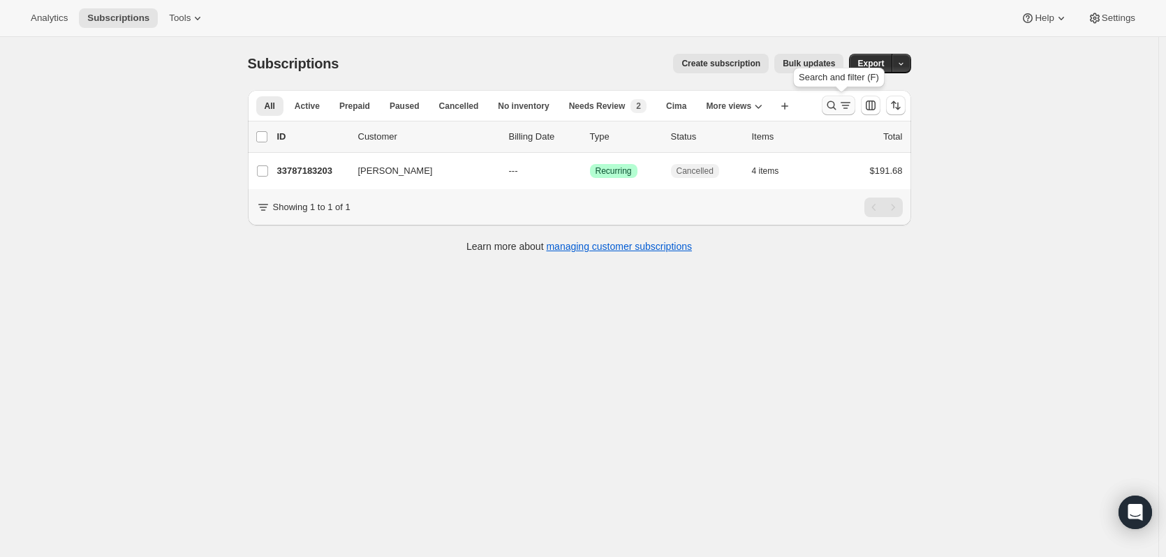
click at [838, 108] on icon "Search and filter results" at bounding box center [832, 105] width 14 height 14
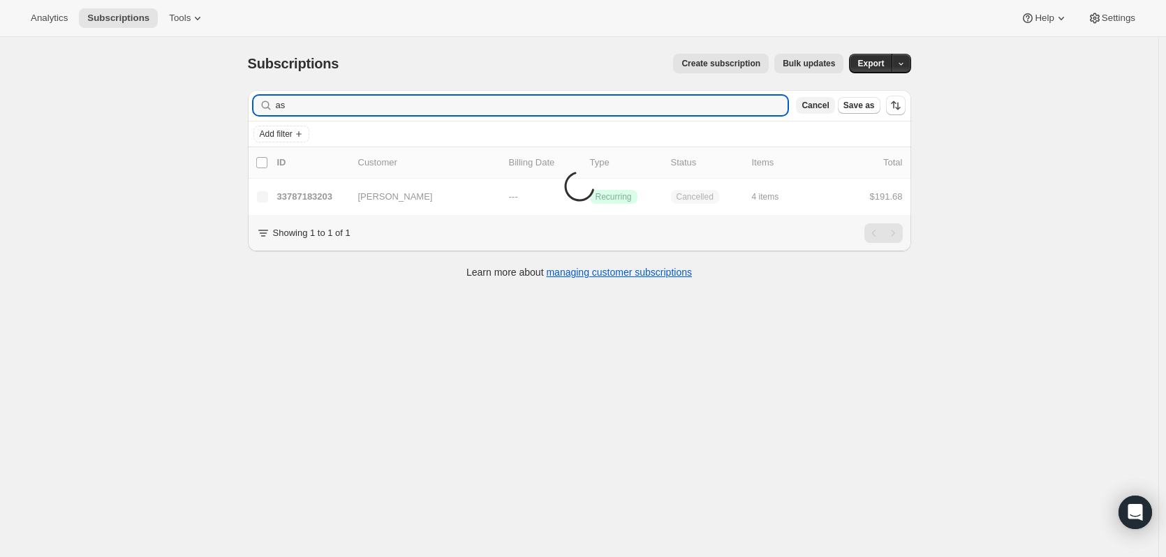
type input "a"
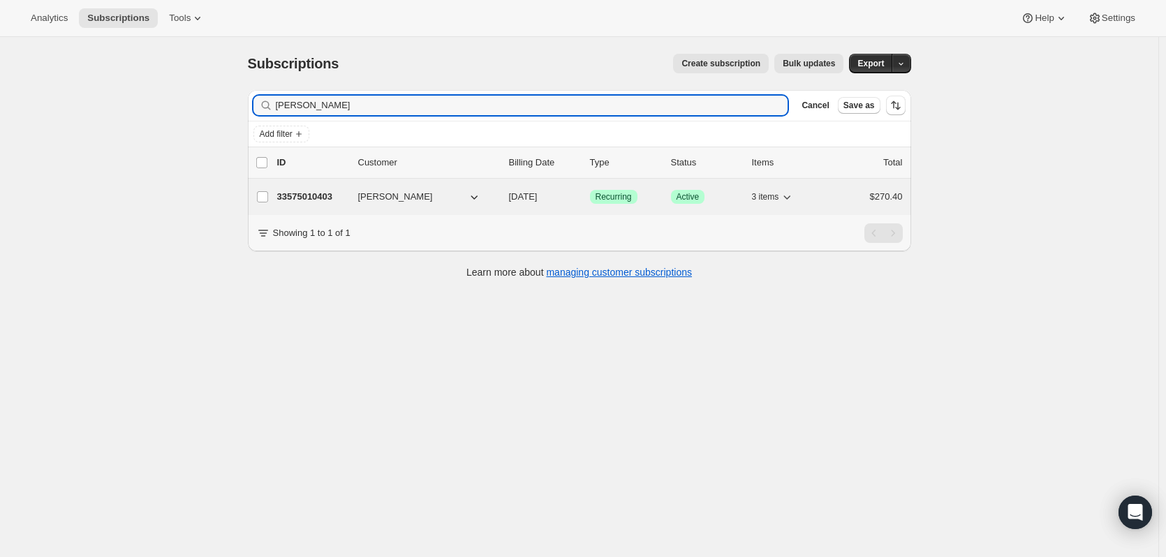
type input "richard pitt"
click at [301, 197] on p "33575010403" at bounding box center [312, 197] width 70 height 14
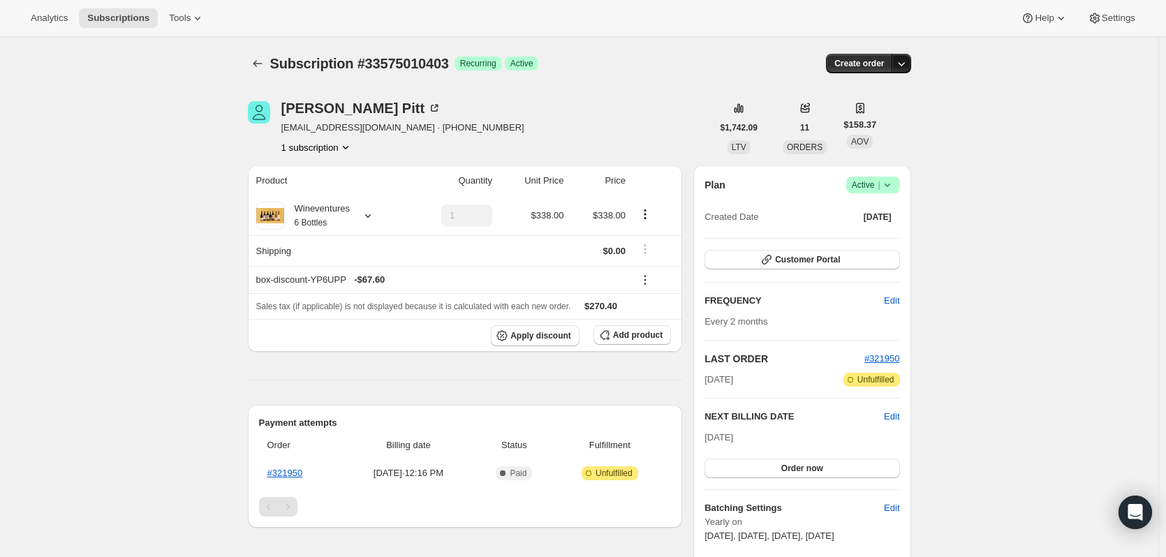
click at [905, 68] on icon "button" at bounding box center [901, 64] width 14 height 14
click at [881, 118] on span "Create custom one-time order" at bounding box center [845, 116] width 121 height 10
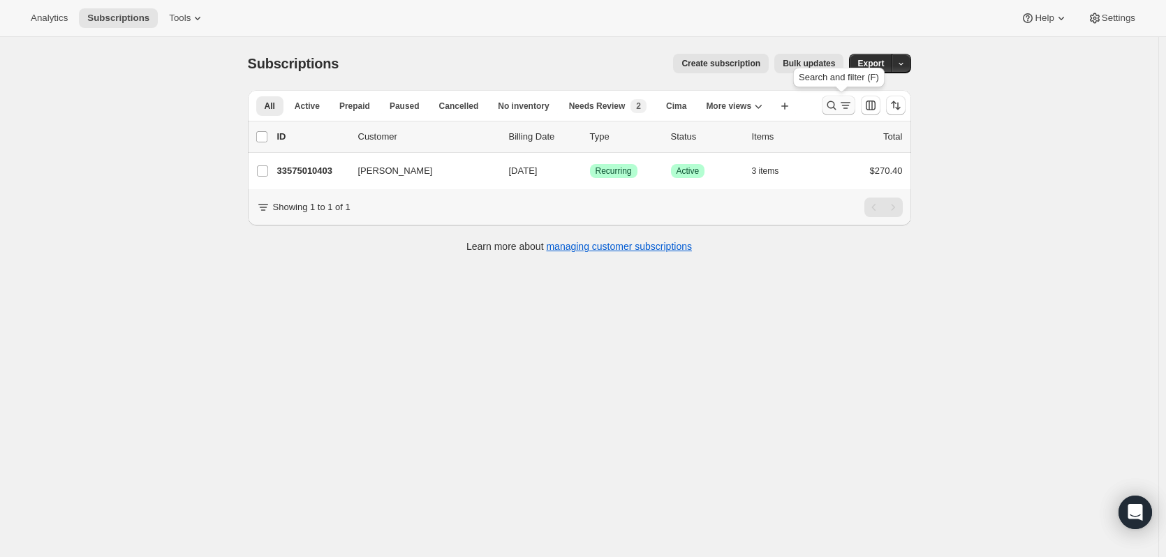
click at [827, 99] on icon "Search and filter results" at bounding box center [832, 105] width 14 height 14
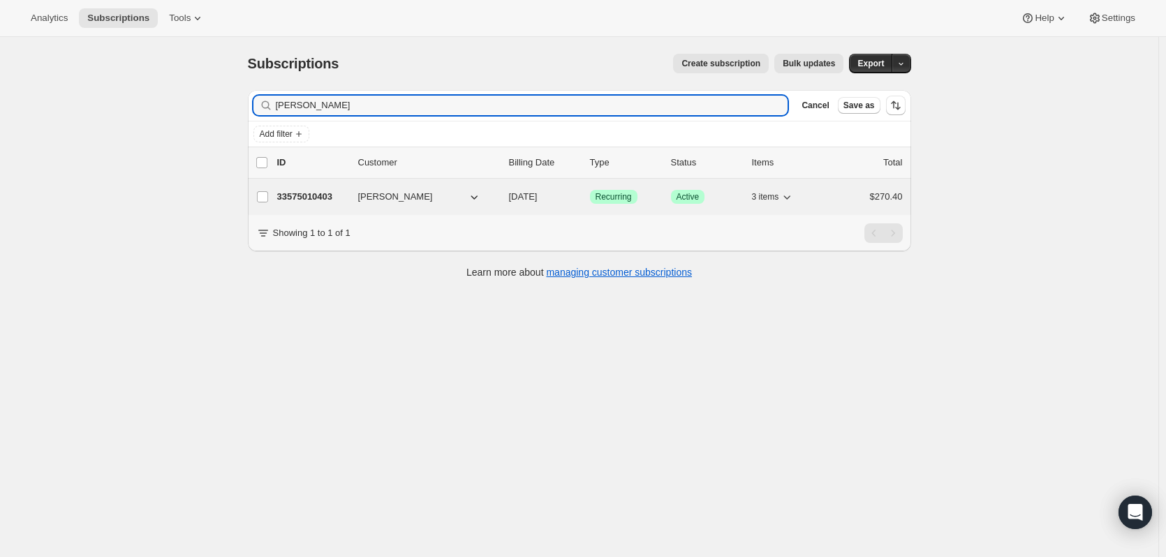
click at [330, 197] on p "33575010403" at bounding box center [312, 197] width 70 height 14
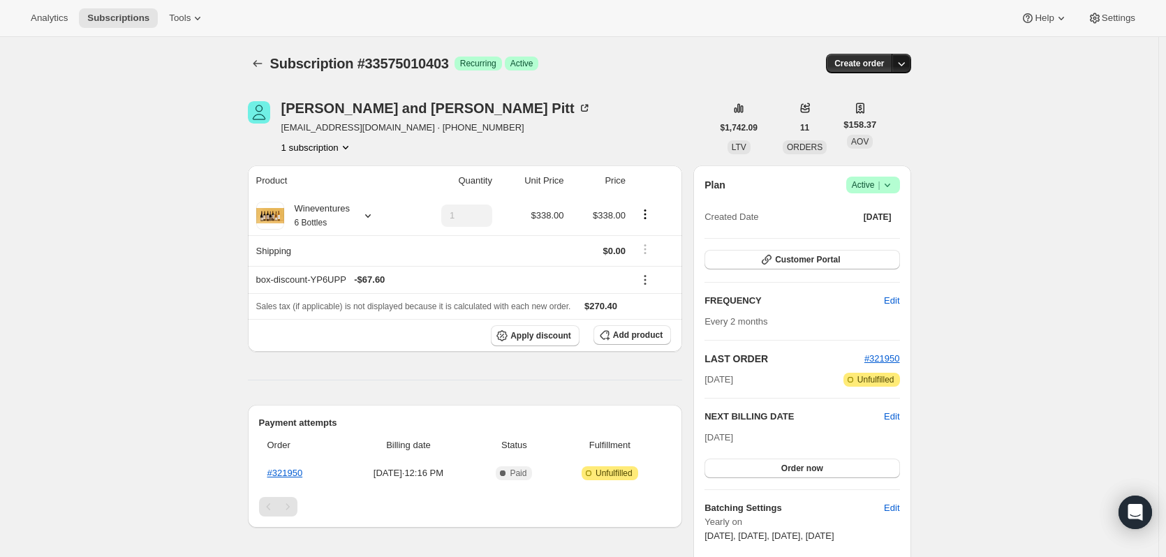
click at [907, 66] on icon "button" at bounding box center [901, 64] width 14 height 14
click at [900, 113] on span "Create custom one-time order" at bounding box center [845, 116] width 121 height 10
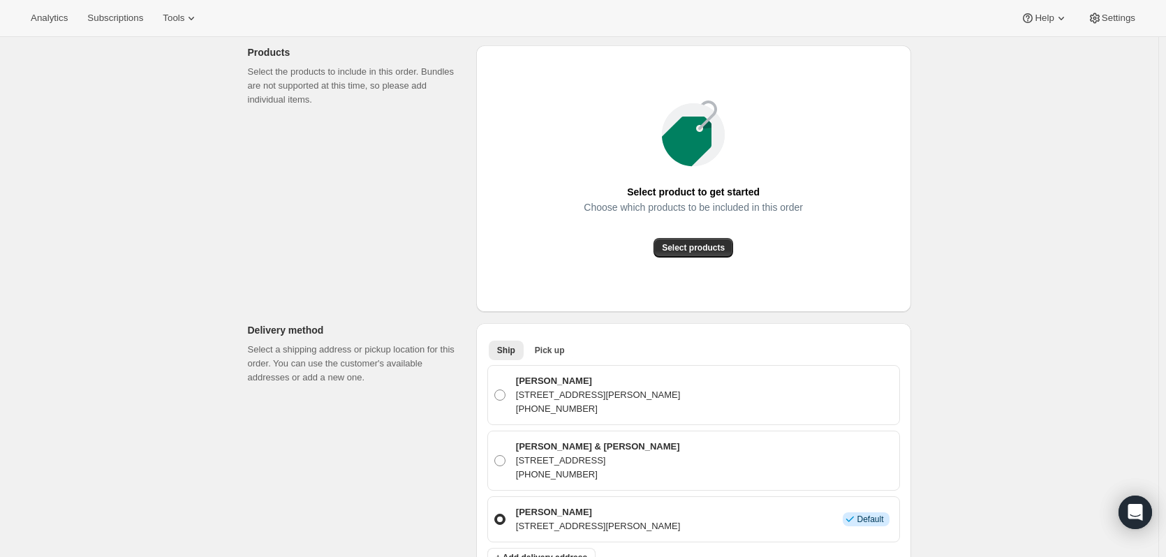
scroll to position [140, 0]
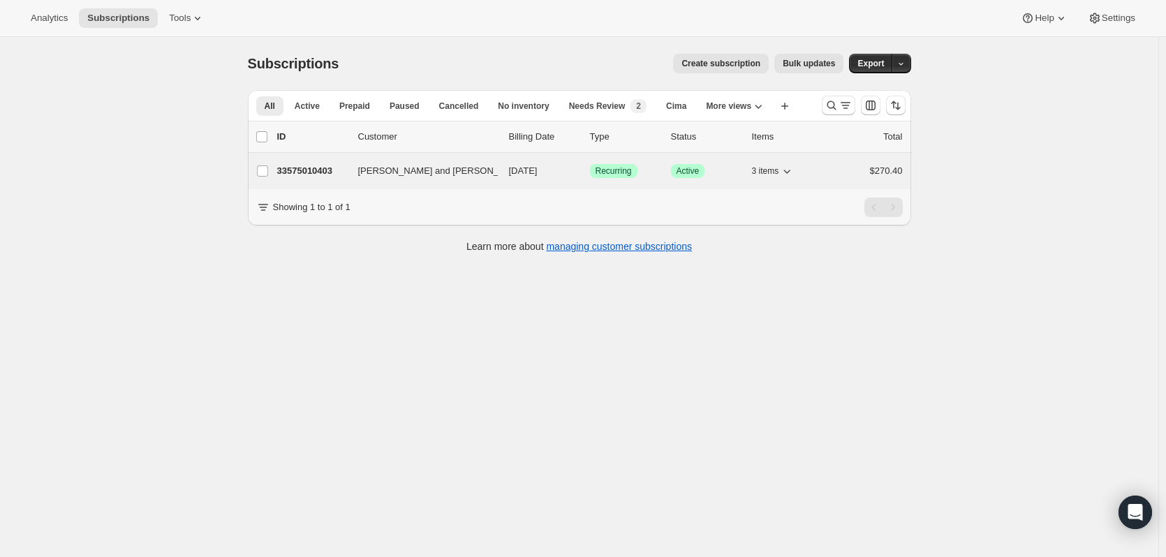
click at [428, 165] on span "[PERSON_NAME] and [PERSON_NAME]" at bounding box center [443, 171] width 170 height 14
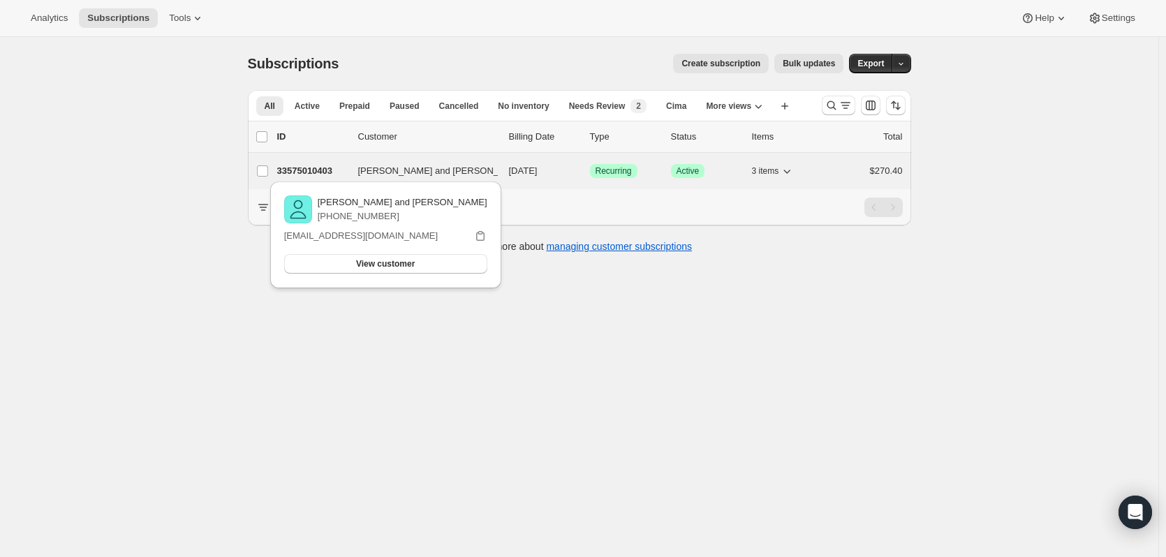
click at [318, 168] on p "33575010403" at bounding box center [312, 171] width 70 height 14
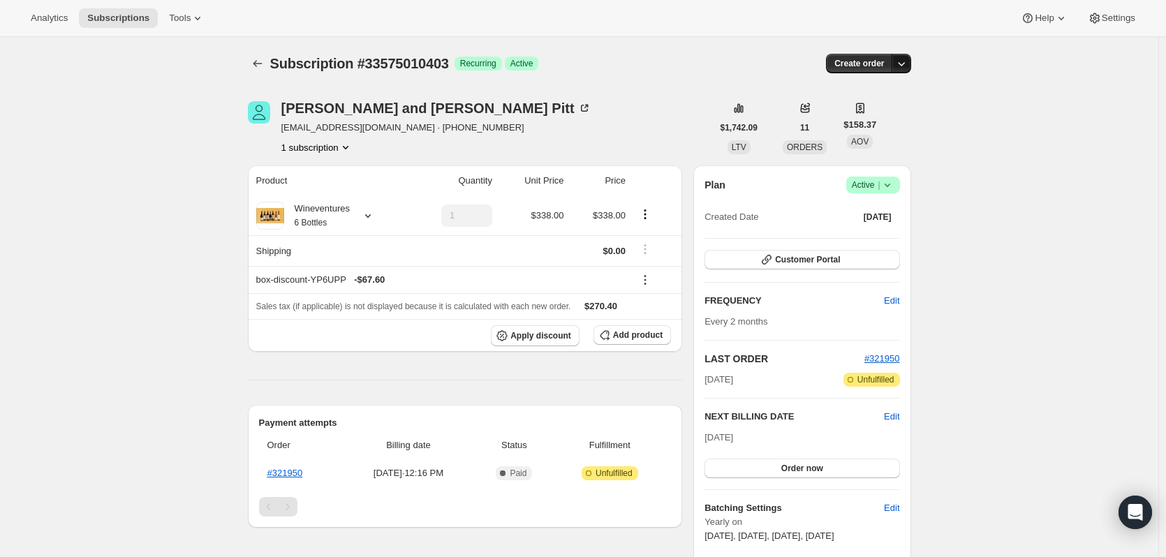
click at [906, 66] on icon "button" at bounding box center [901, 64] width 14 height 14
click at [873, 117] on span "Create custom one-time order" at bounding box center [845, 116] width 121 height 10
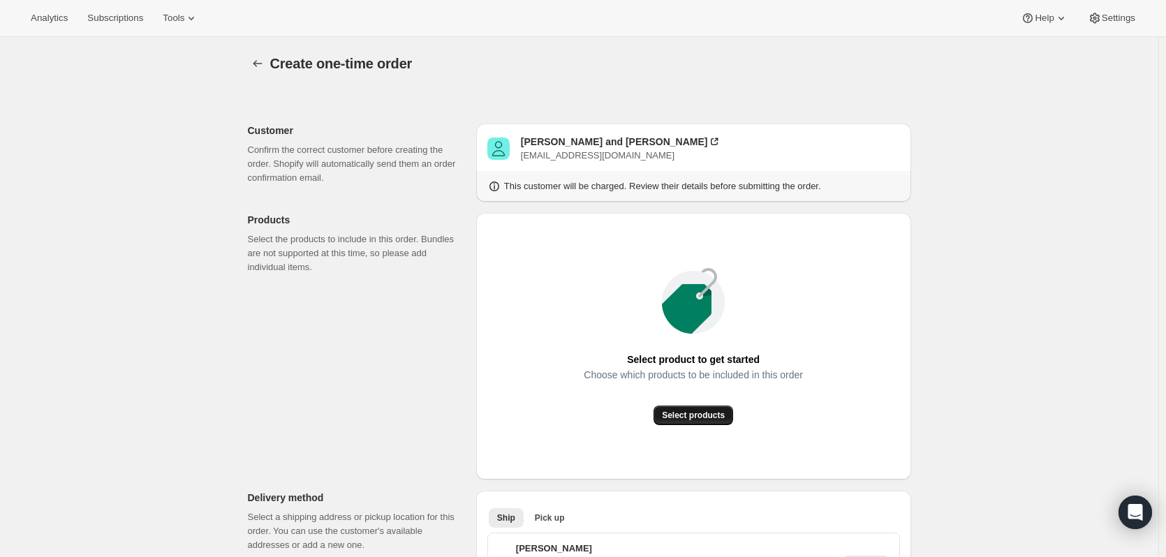
click at [723, 410] on button "Select products" at bounding box center [693, 416] width 80 height 20
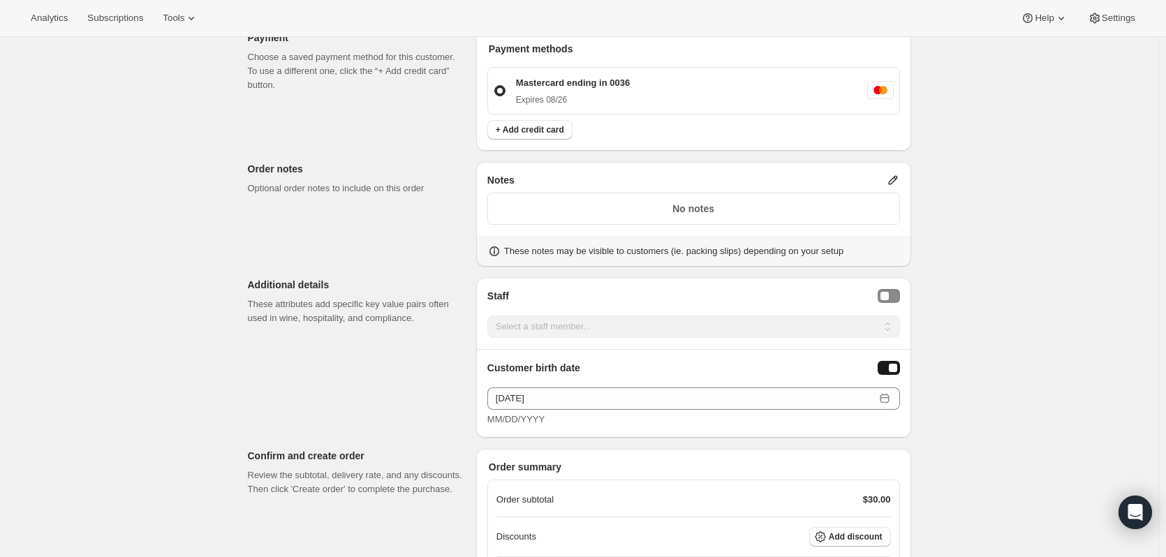
scroll to position [670, 0]
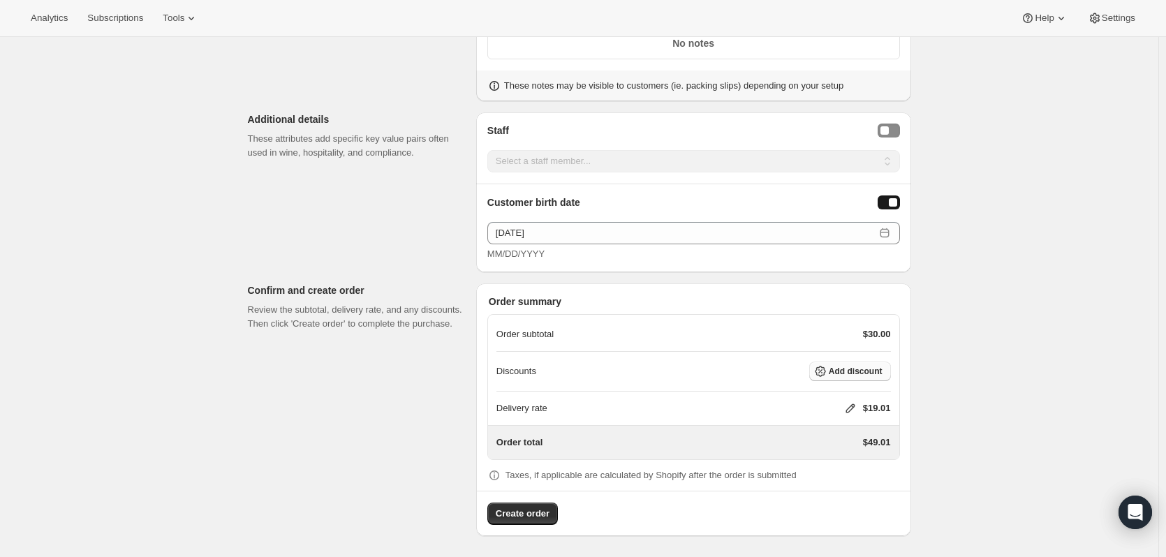
click at [861, 376] on button "Add discount" at bounding box center [850, 372] width 82 height 20
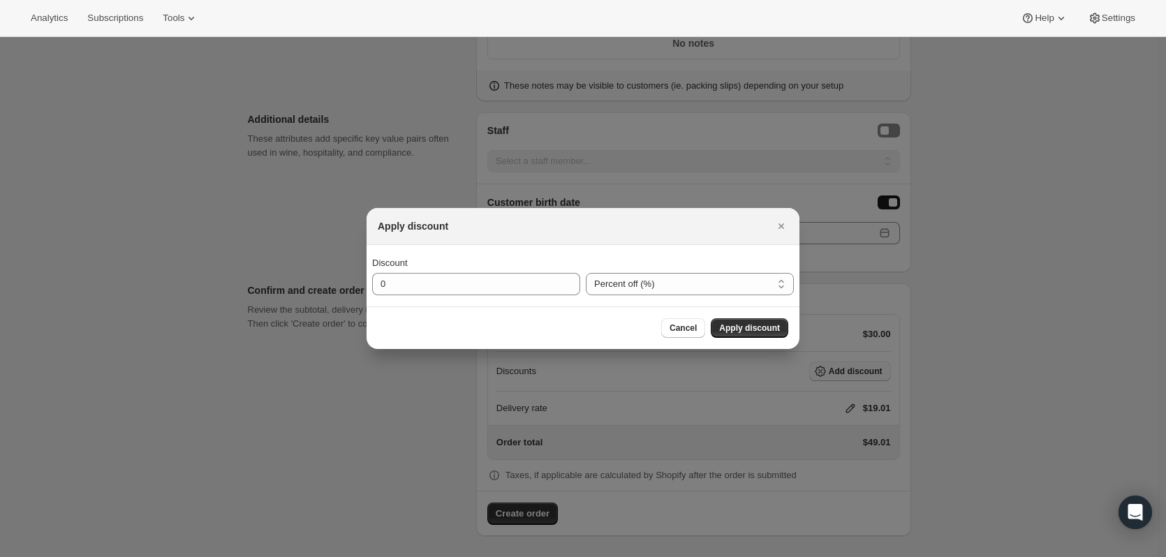
scroll to position [0, 0]
click at [406, 281] on input "0" at bounding box center [465, 284] width 187 height 22
type input "20"
click at [761, 329] on span "Apply discount" at bounding box center [749, 328] width 61 height 11
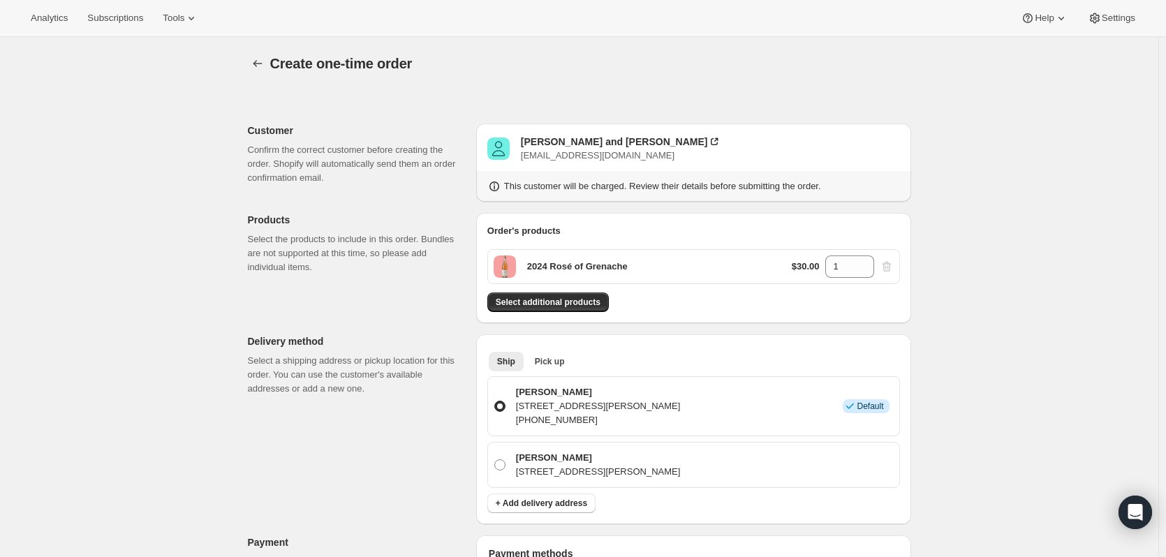
scroll to position [665, 0]
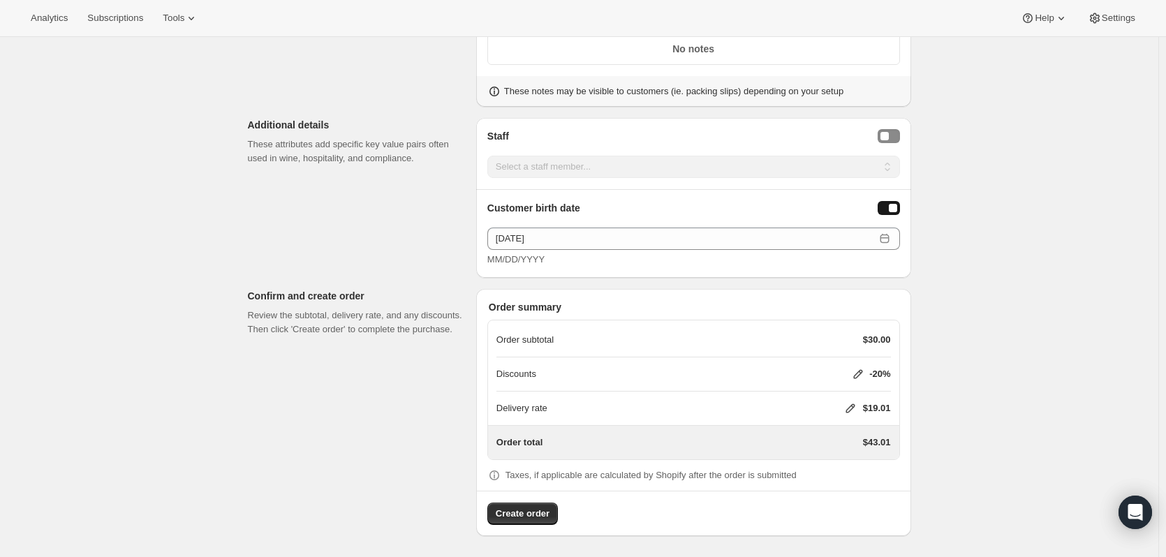
click at [856, 403] on icon at bounding box center [850, 408] width 14 height 14
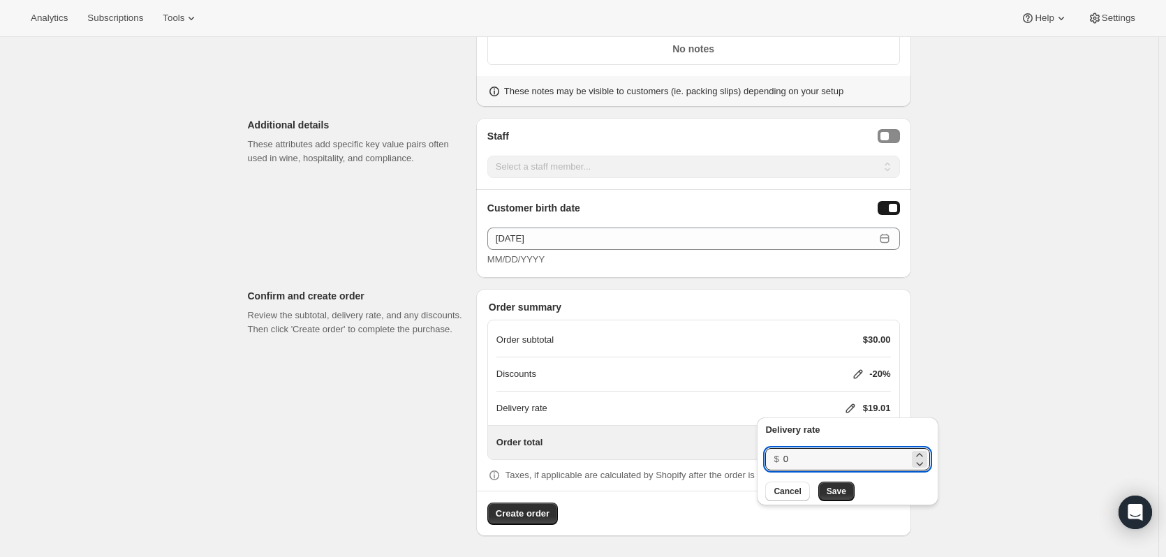
drag, startPoint x: 796, startPoint y: 453, endPoint x: 772, endPoint y: 449, distance: 24.1
click at [772, 449] on div "$ 0" at bounding box center [847, 459] width 164 height 22
type input "20"
click at [832, 491] on span "Save" at bounding box center [837, 491] width 20 height 11
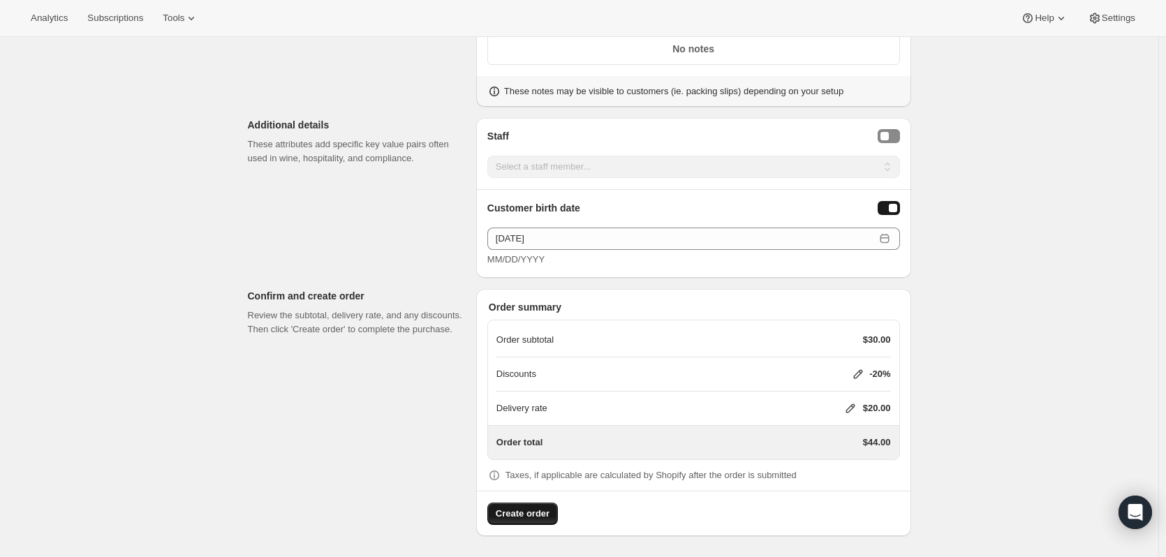
click at [538, 516] on span "Create order" at bounding box center [523, 514] width 54 height 14
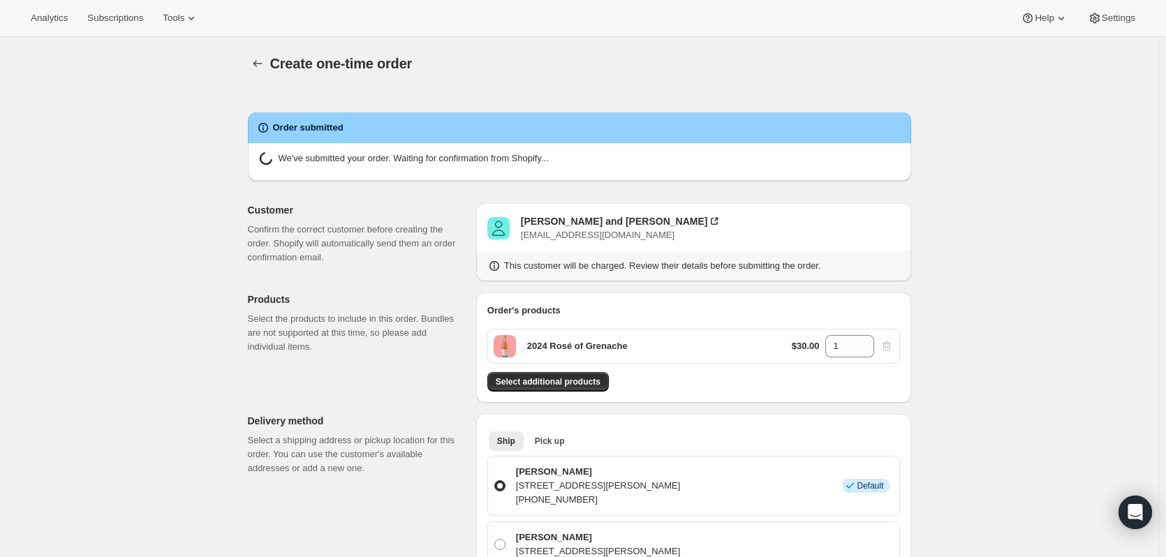
radio input "true"
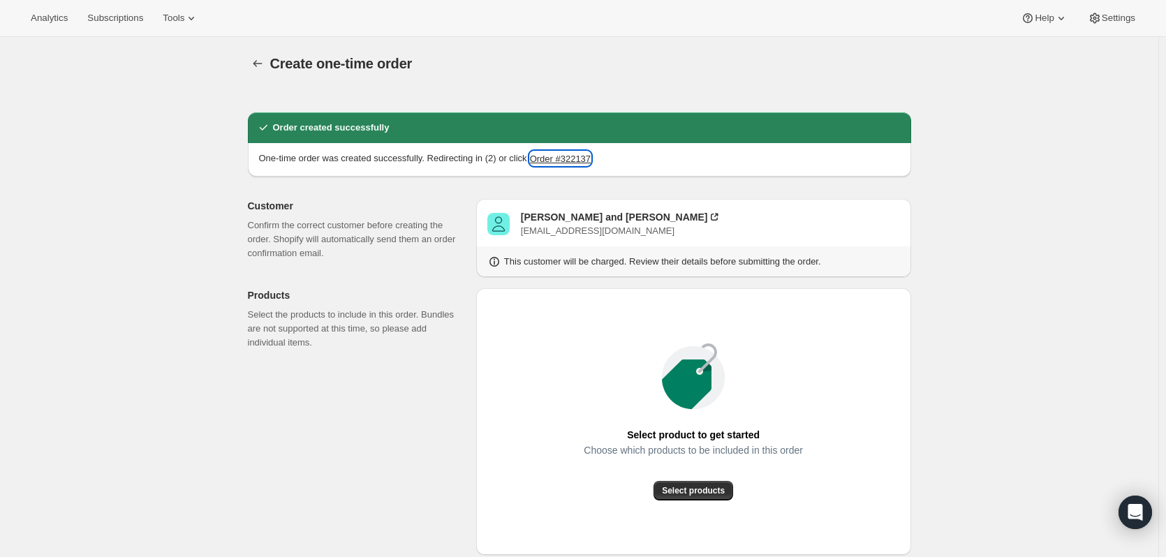
click at [591, 159] on button "Order #322137" at bounding box center [560, 159] width 61 height 14
